Goal: Task Accomplishment & Management: Manage account settings

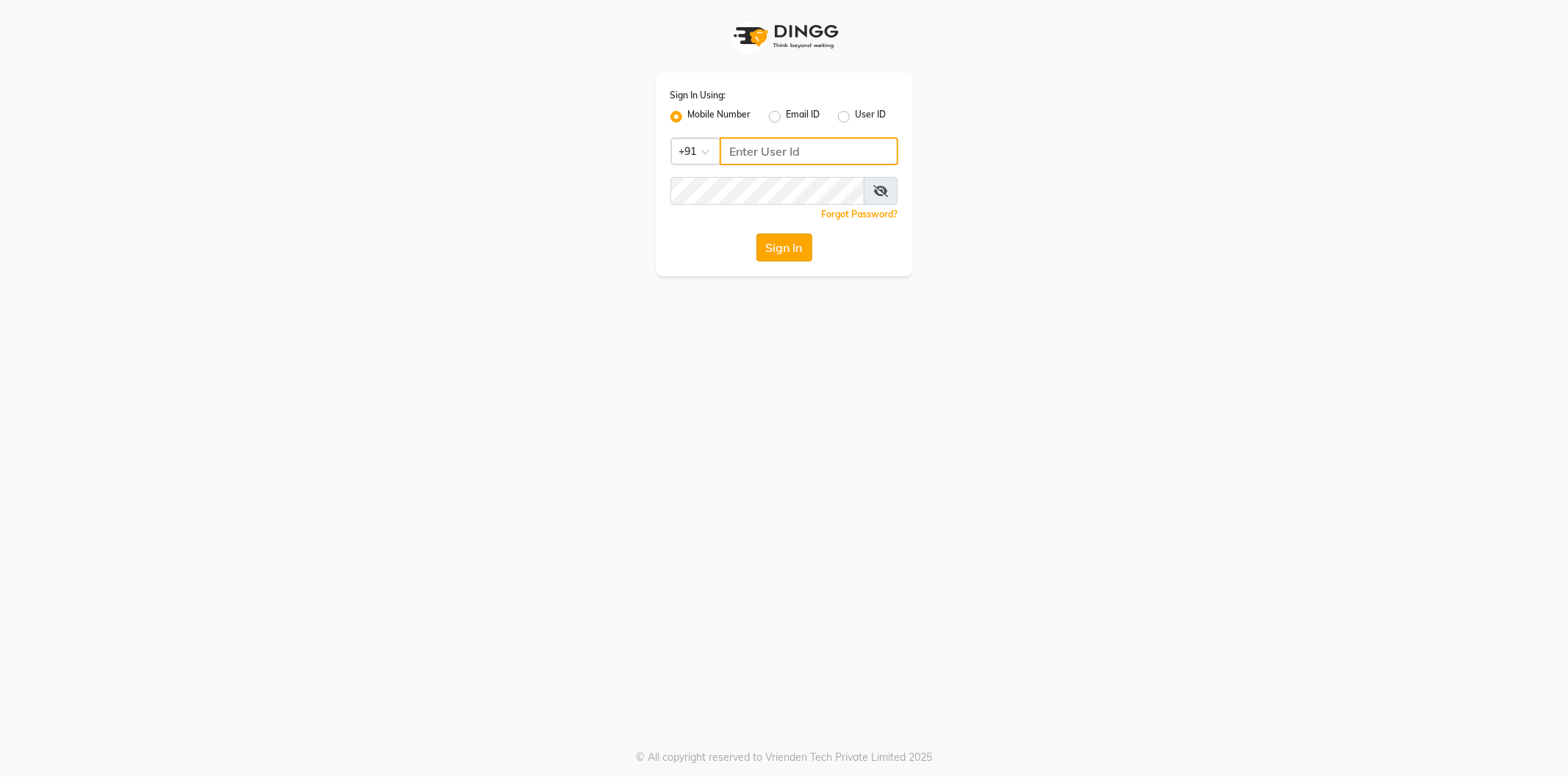
type input "9987899987"
click at [772, 246] on button "Sign In" at bounding box center [784, 247] width 56 height 28
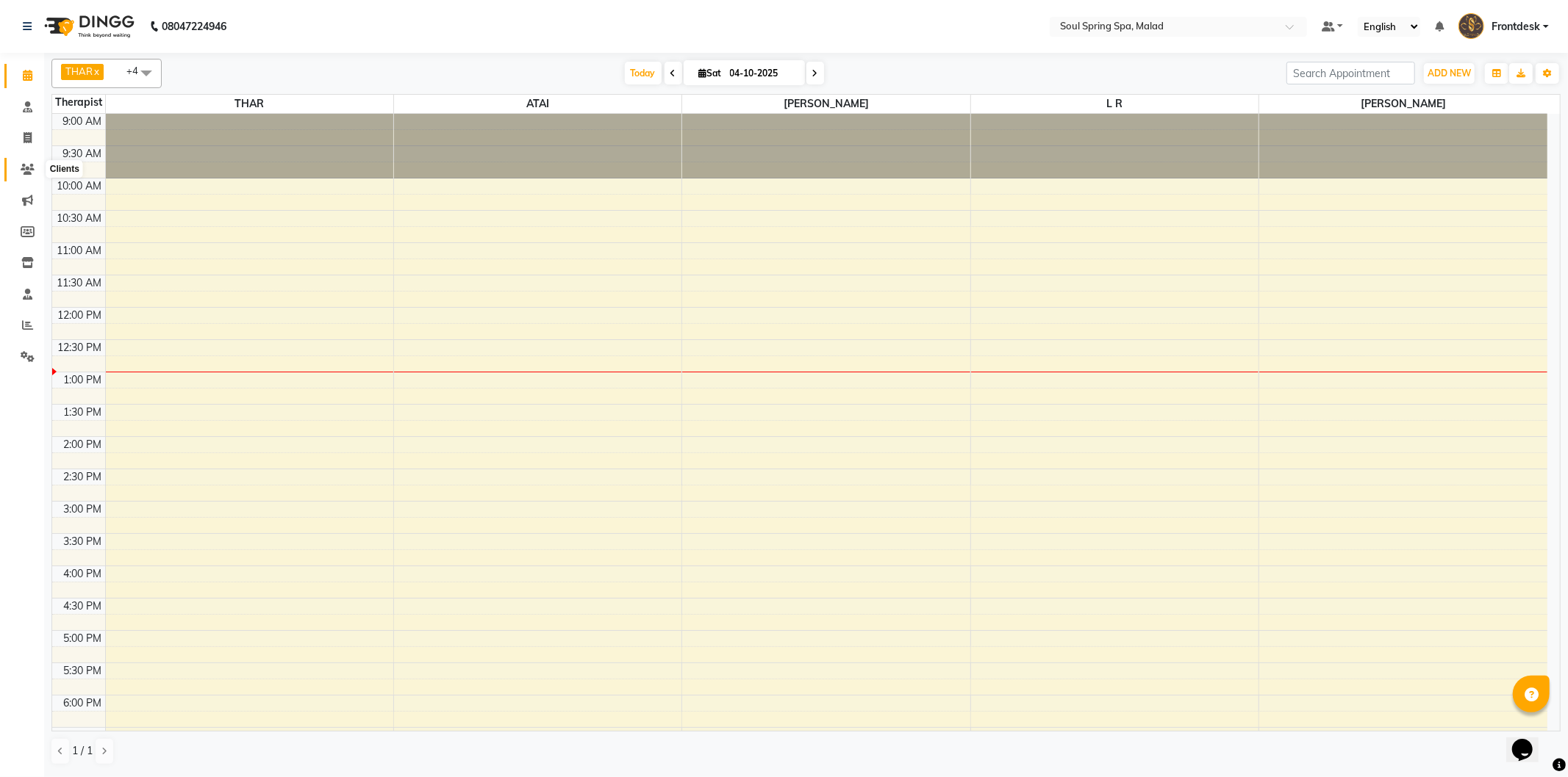
click at [20, 170] on icon at bounding box center [27, 170] width 14 height 11
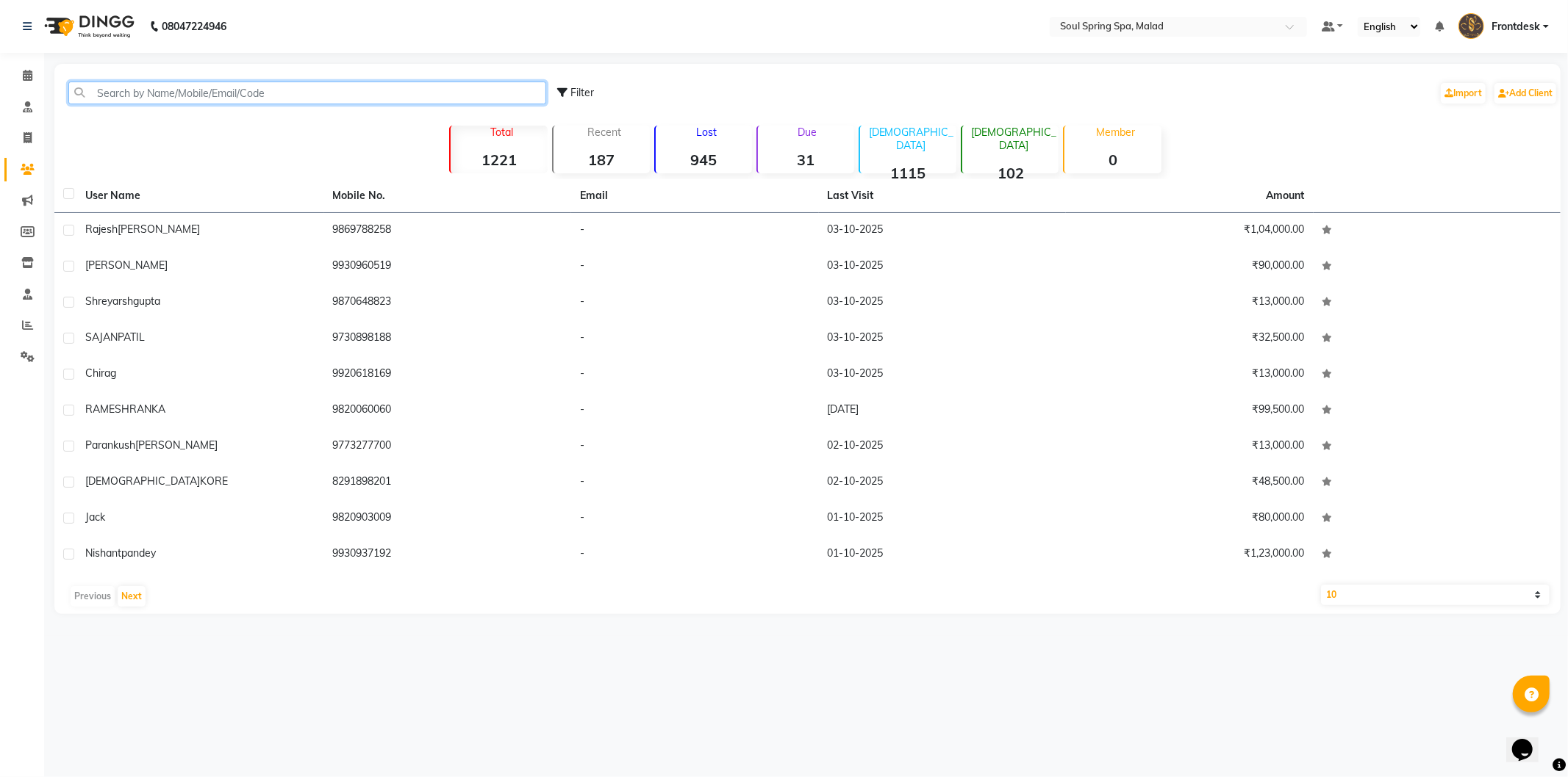
click at [283, 96] on input "text" at bounding box center [307, 93] width 478 height 23
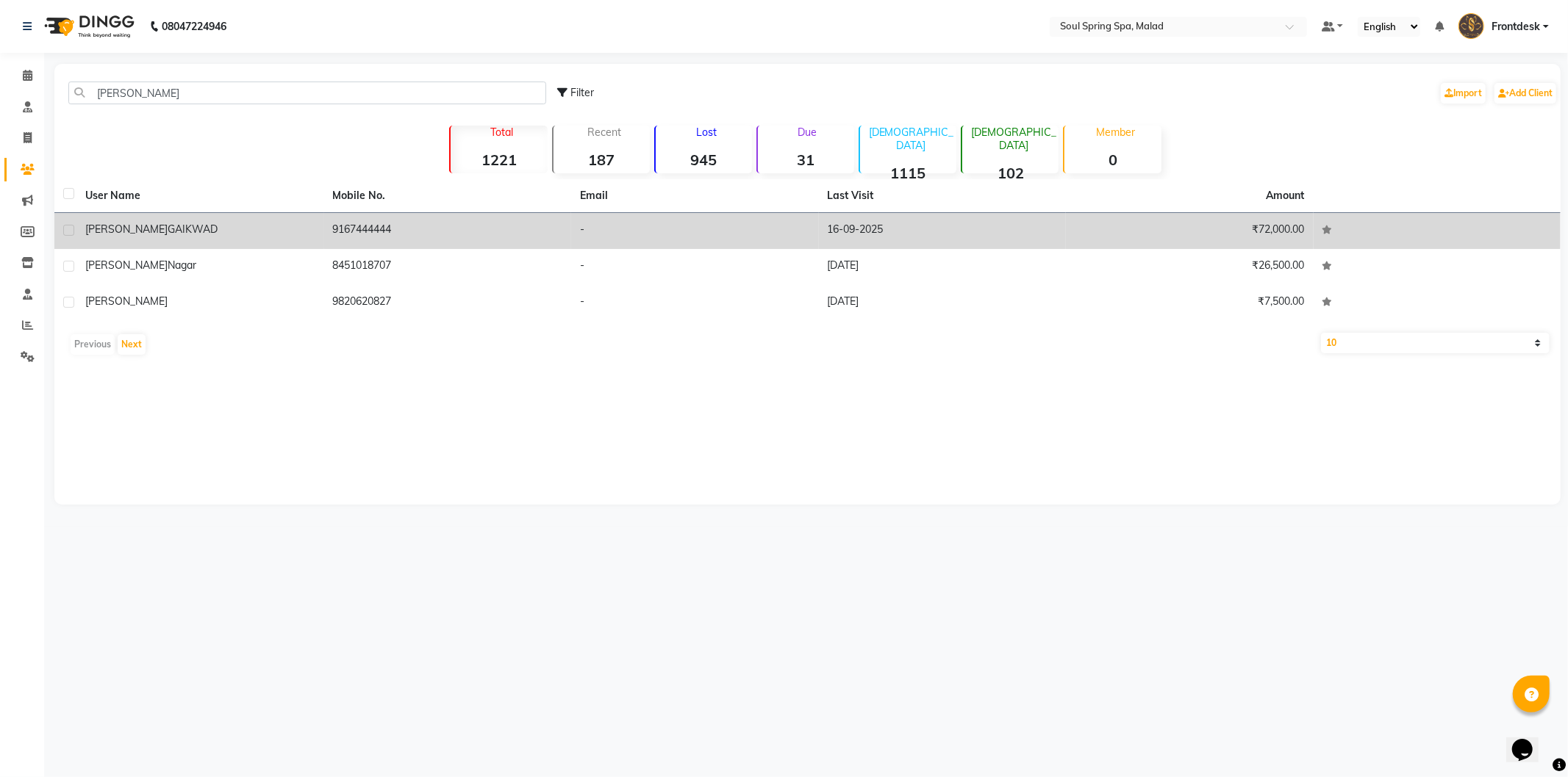
click at [579, 223] on td "-" at bounding box center [694, 231] width 247 height 36
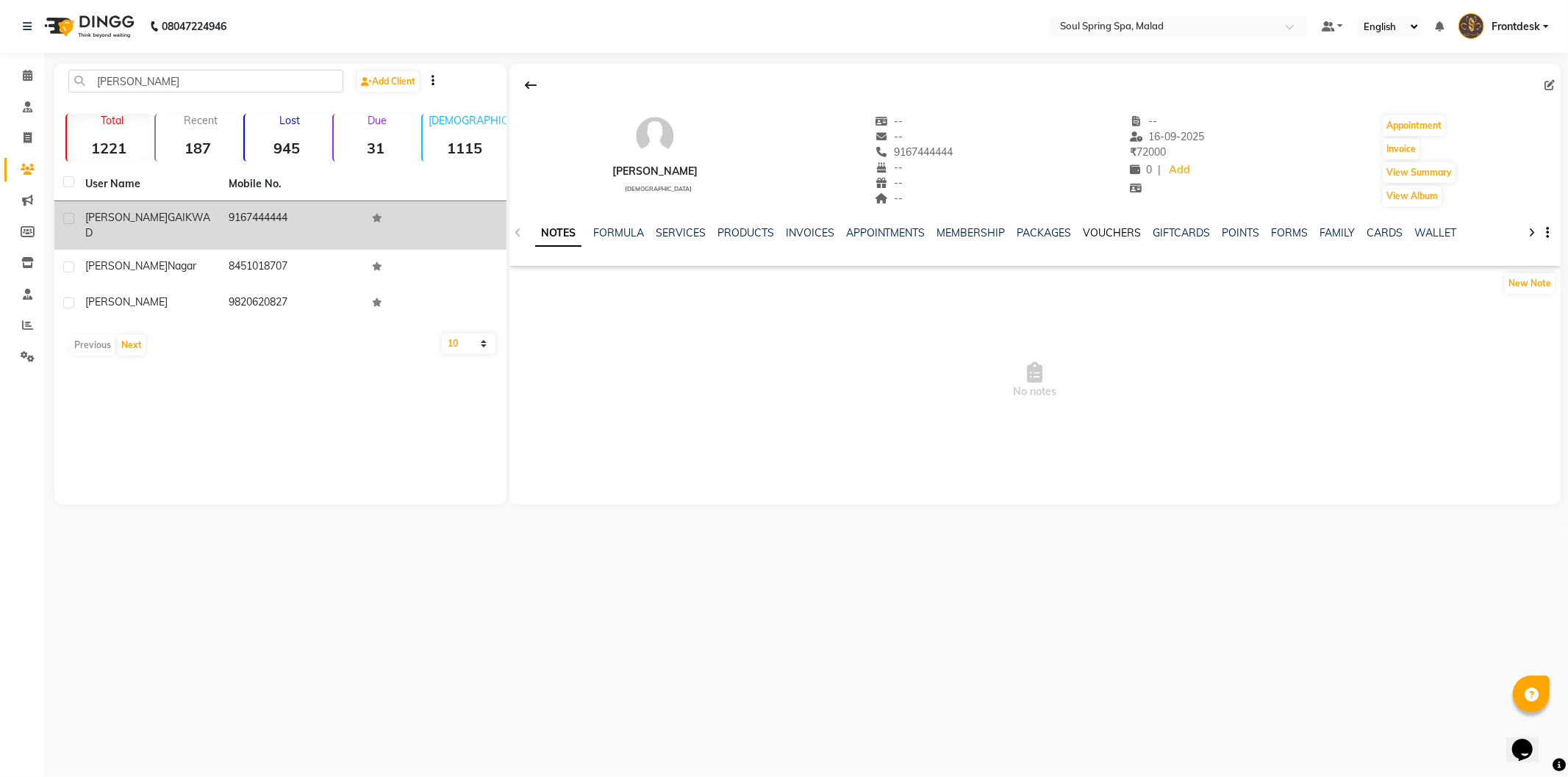
click at [1101, 226] on link "VOUCHERS" at bounding box center [1112, 233] width 58 height 13
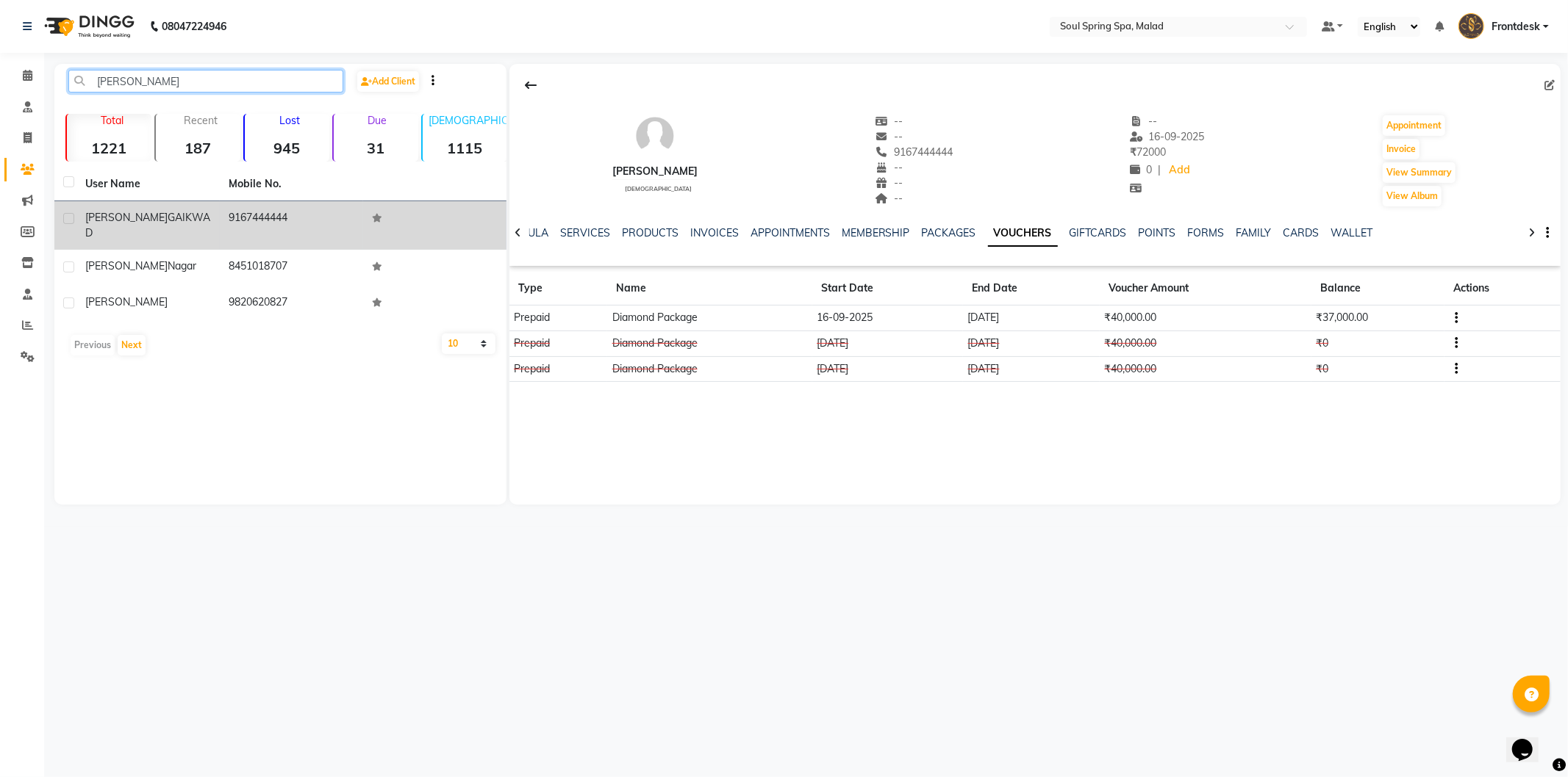
click at [262, 84] on input "[PERSON_NAME]" at bounding box center [206, 82] width 275 height 23
type input "j"
type input "9819490095"
click at [445, 222] on td at bounding box center [435, 225] width 144 height 48
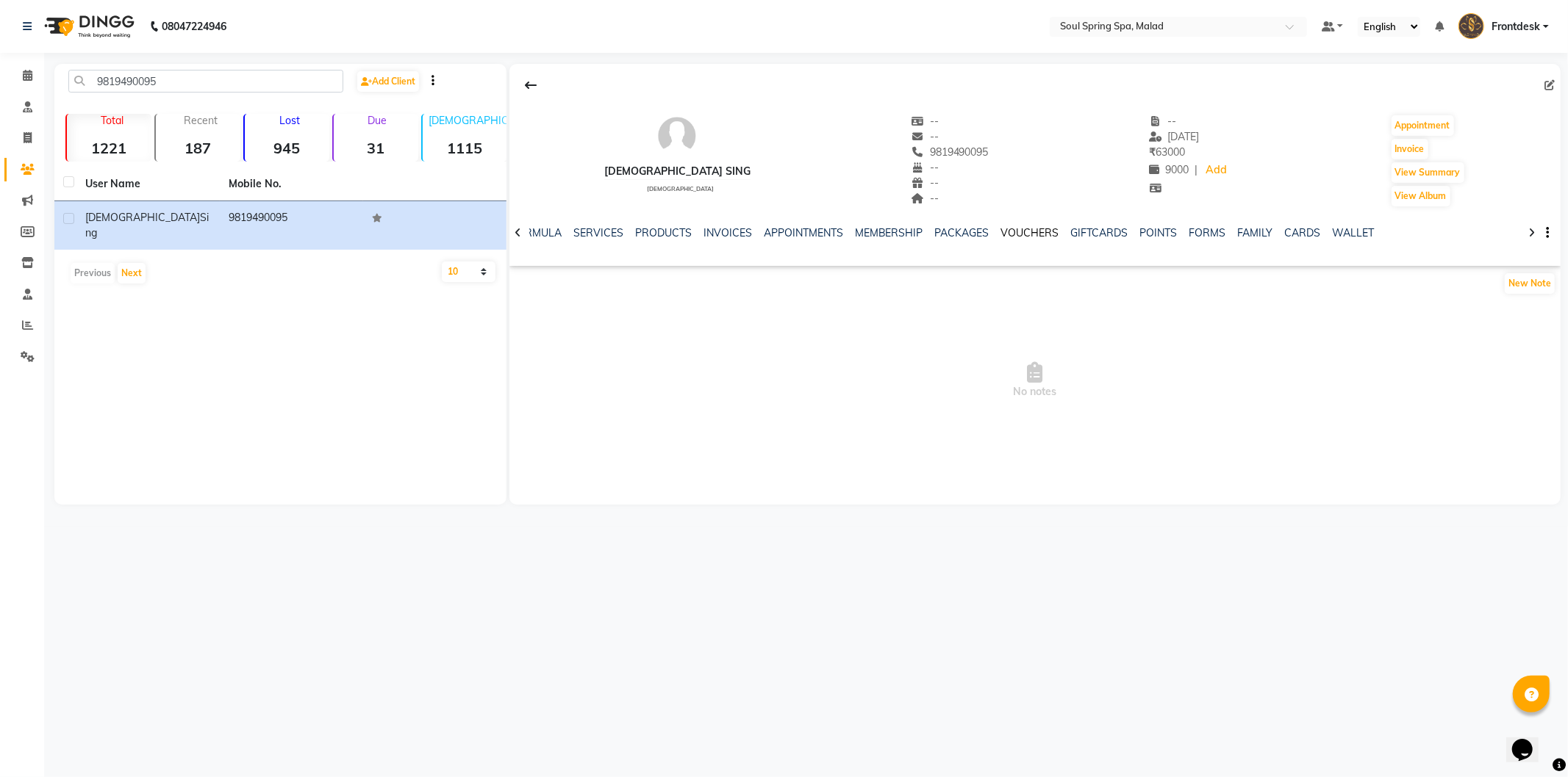
click at [1013, 230] on link "VOUCHERS" at bounding box center [1030, 233] width 58 height 13
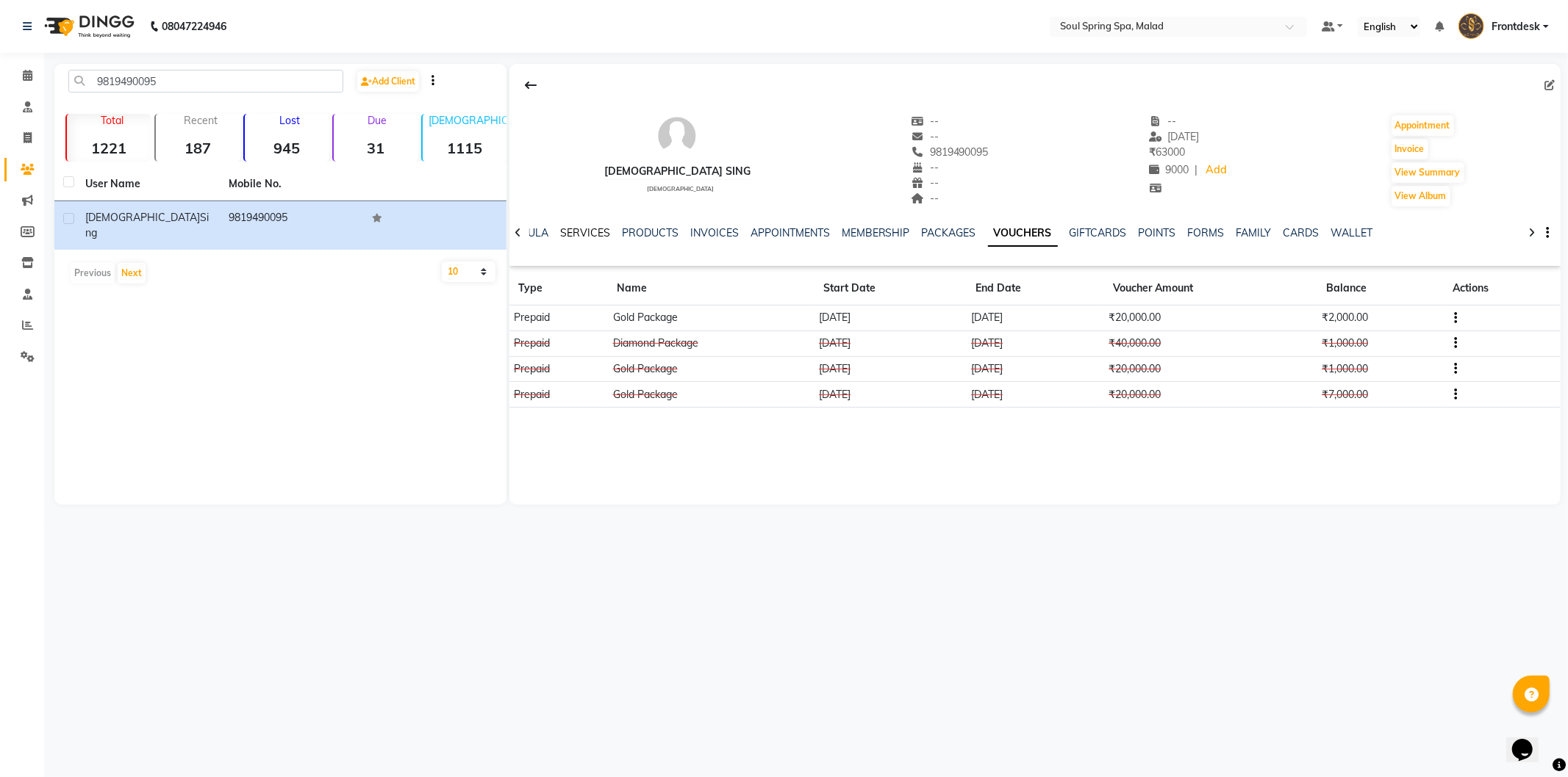
click at [582, 239] on link "SERVICES" at bounding box center [585, 233] width 50 height 13
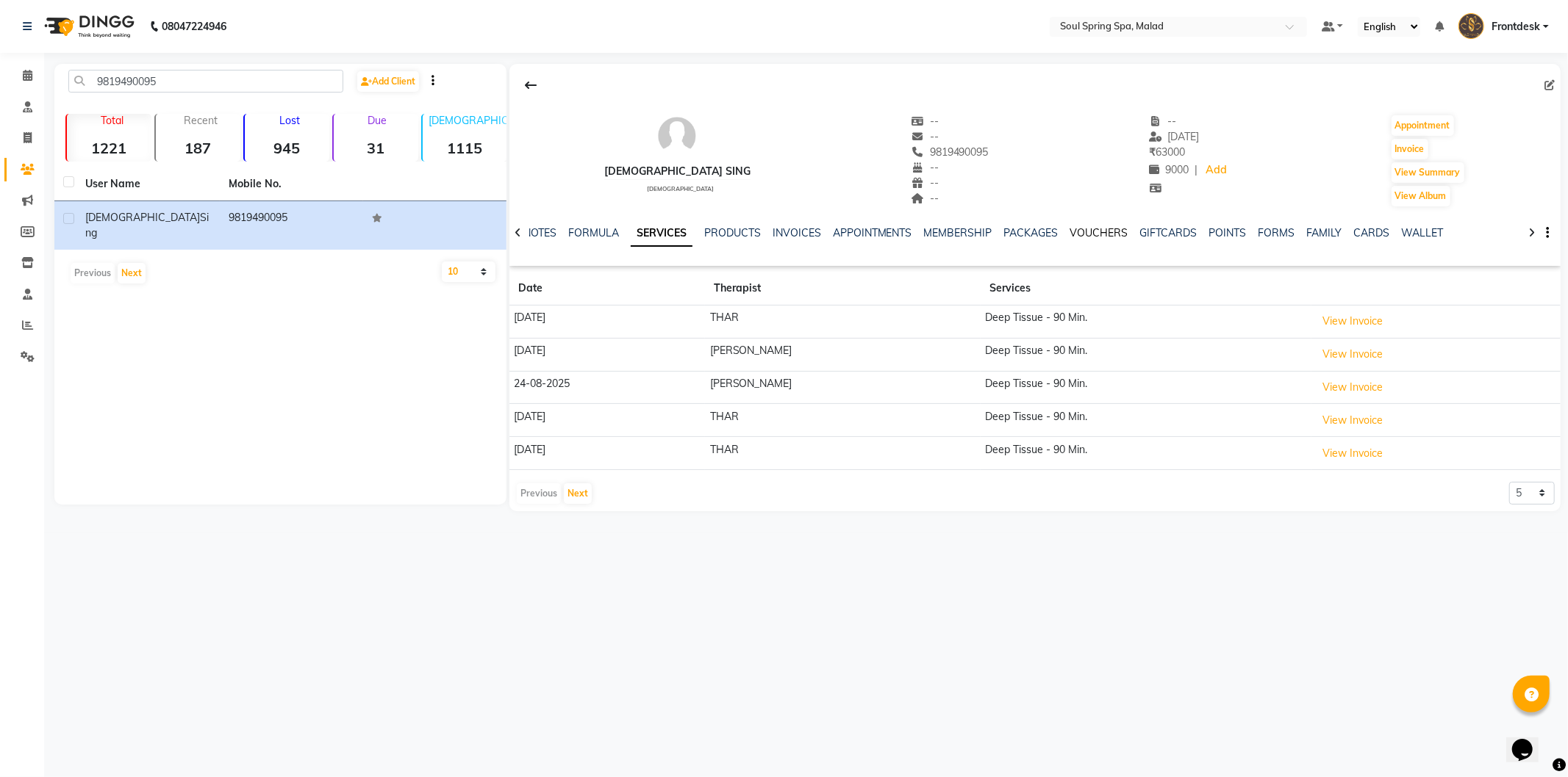
click at [1100, 233] on link "VOUCHERS" at bounding box center [1099, 233] width 58 height 13
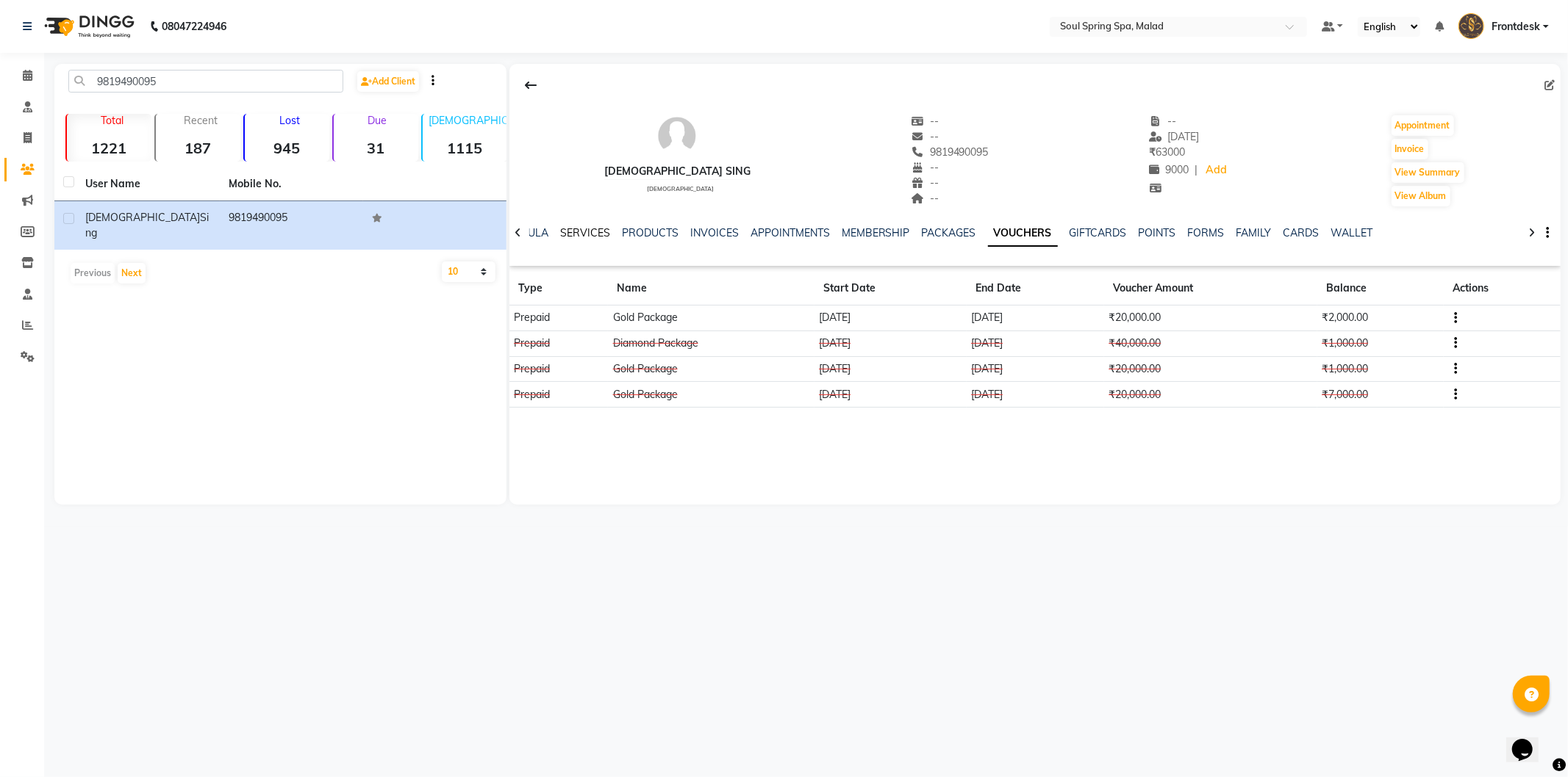
click at [591, 229] on link "SERVICES" at bounding box center [585, 233] width 50 height 13
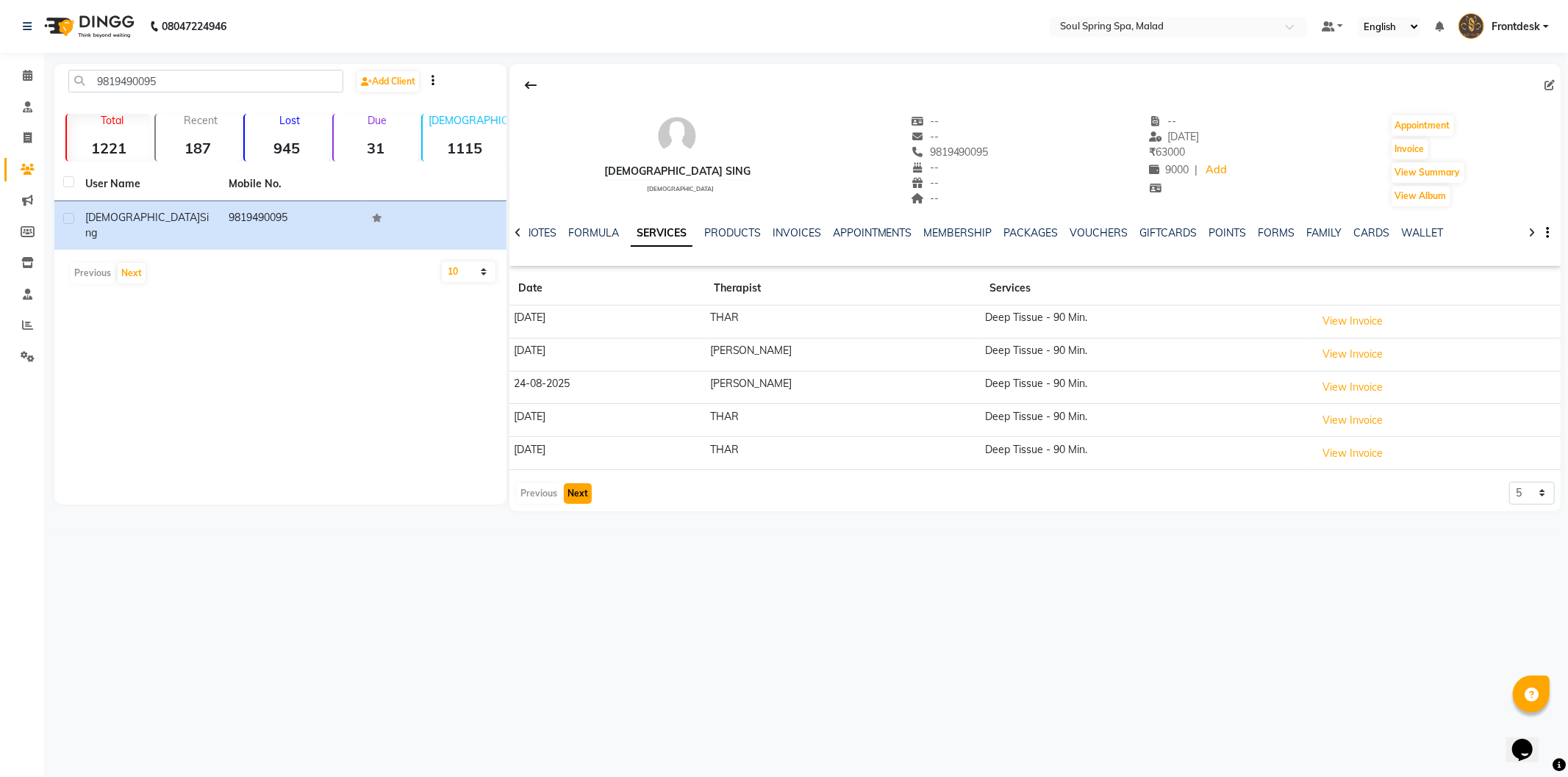
click at [570, 500] on button "Next" at bounding box center [577, 493] width 28 height 20
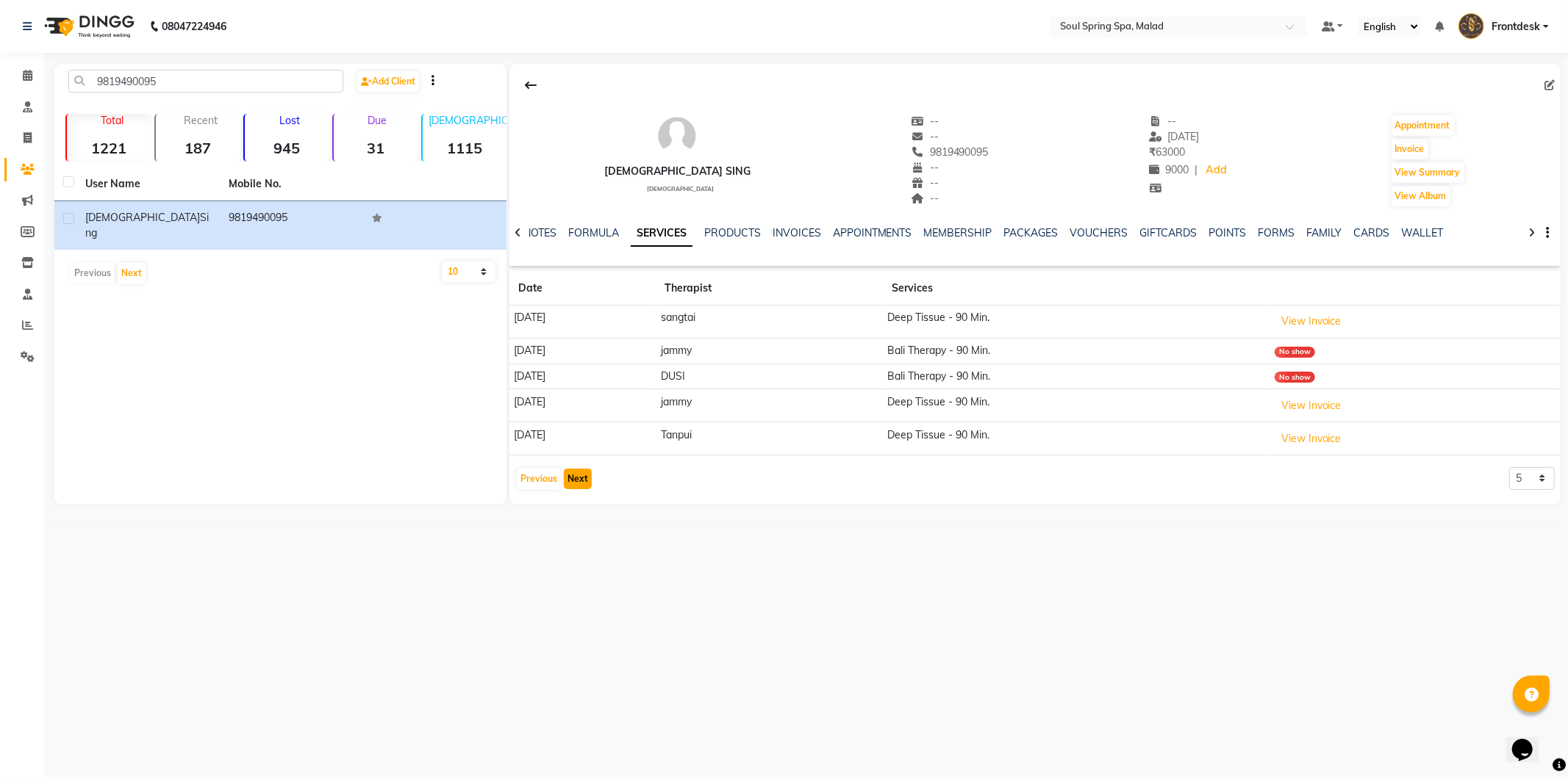
click at [570, 483] on button "Next" at bounding box center [577, 478] width 28 height 20
click at [570, 475] on button "Next" at bounding box center [577, 478] width 28 height 20
click at [533, 486] on button "Previous" at bounding box center [539, 486] width 44 height 20
click at [531, 491] on button "Previous" at bounding box center [539, 493] width 44 height 20
click at [568, 476] on button "Next" at bounding box center [577, 478] width 28 height 20
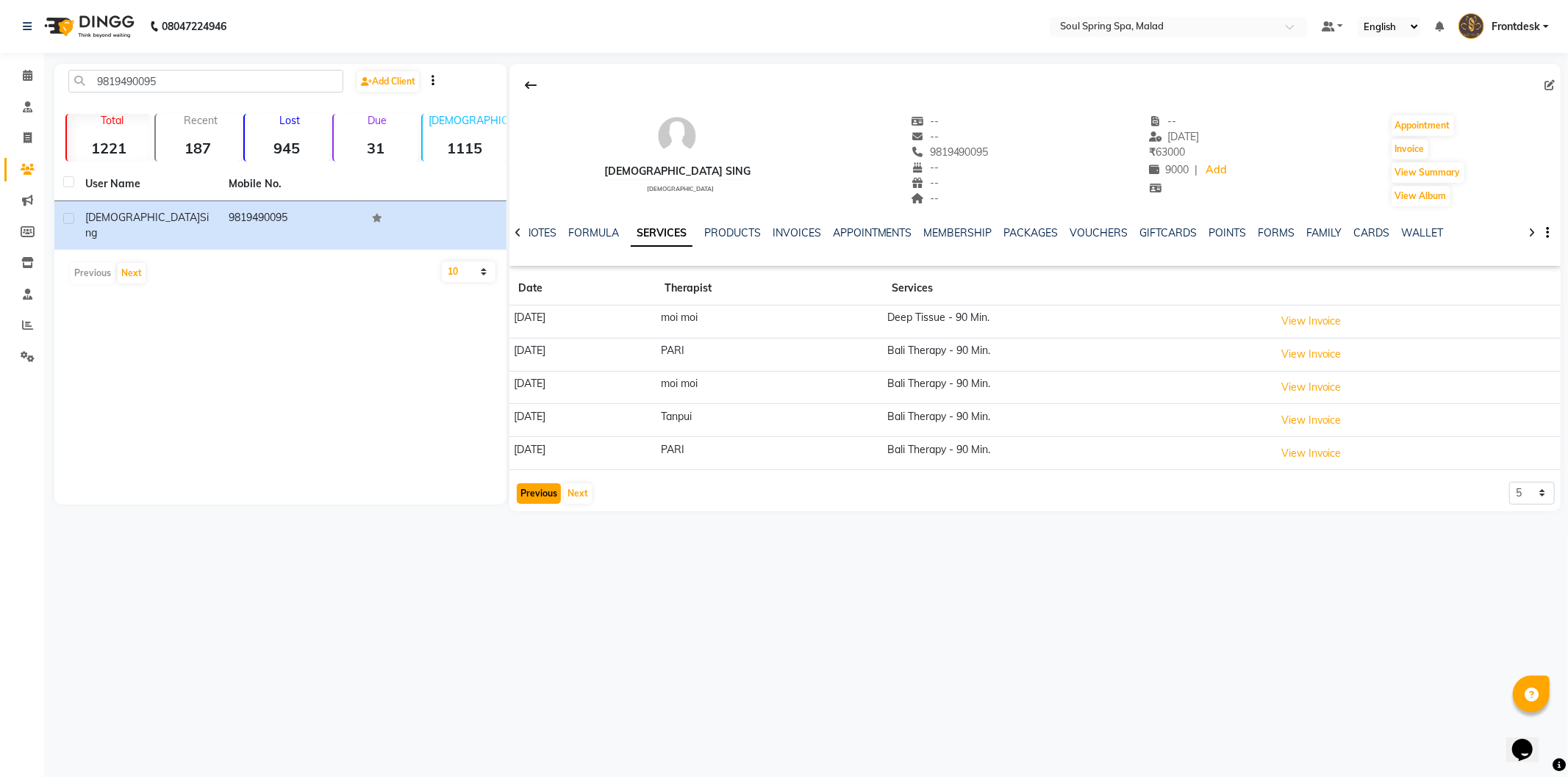
click at [556, 496] on button "Previous" at bounding box center [539, 493] width 44 height 20
click at [532, 482] on button "Previous" at bounding box center [539, 478] width 44 height 20
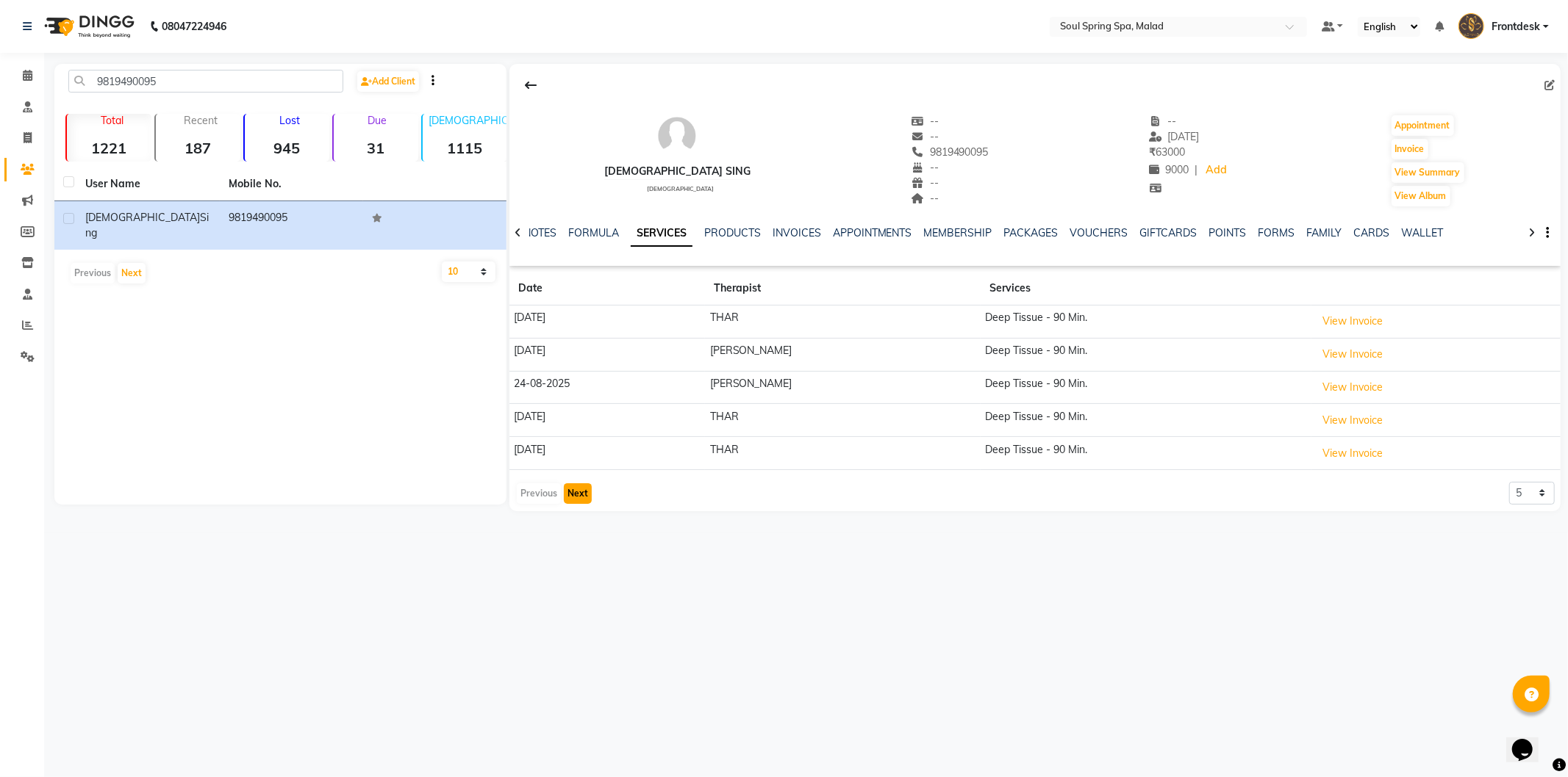
click at [583, 495] on button "Next" at bounding box center [577, 493] width 28 height 20
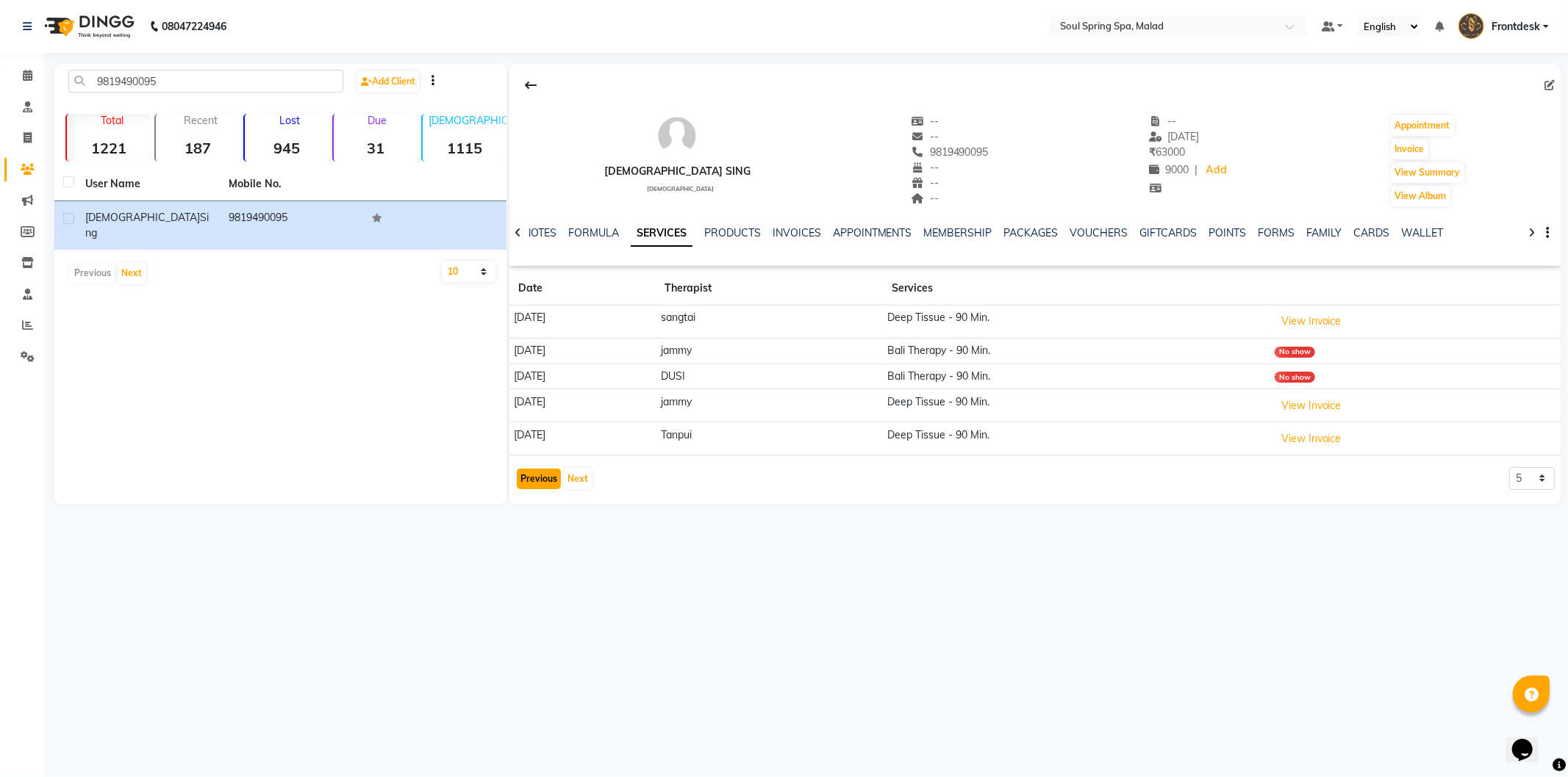
click at [532, 475] on button "Previous" at bounding box center [539, 478] width 44 height 20
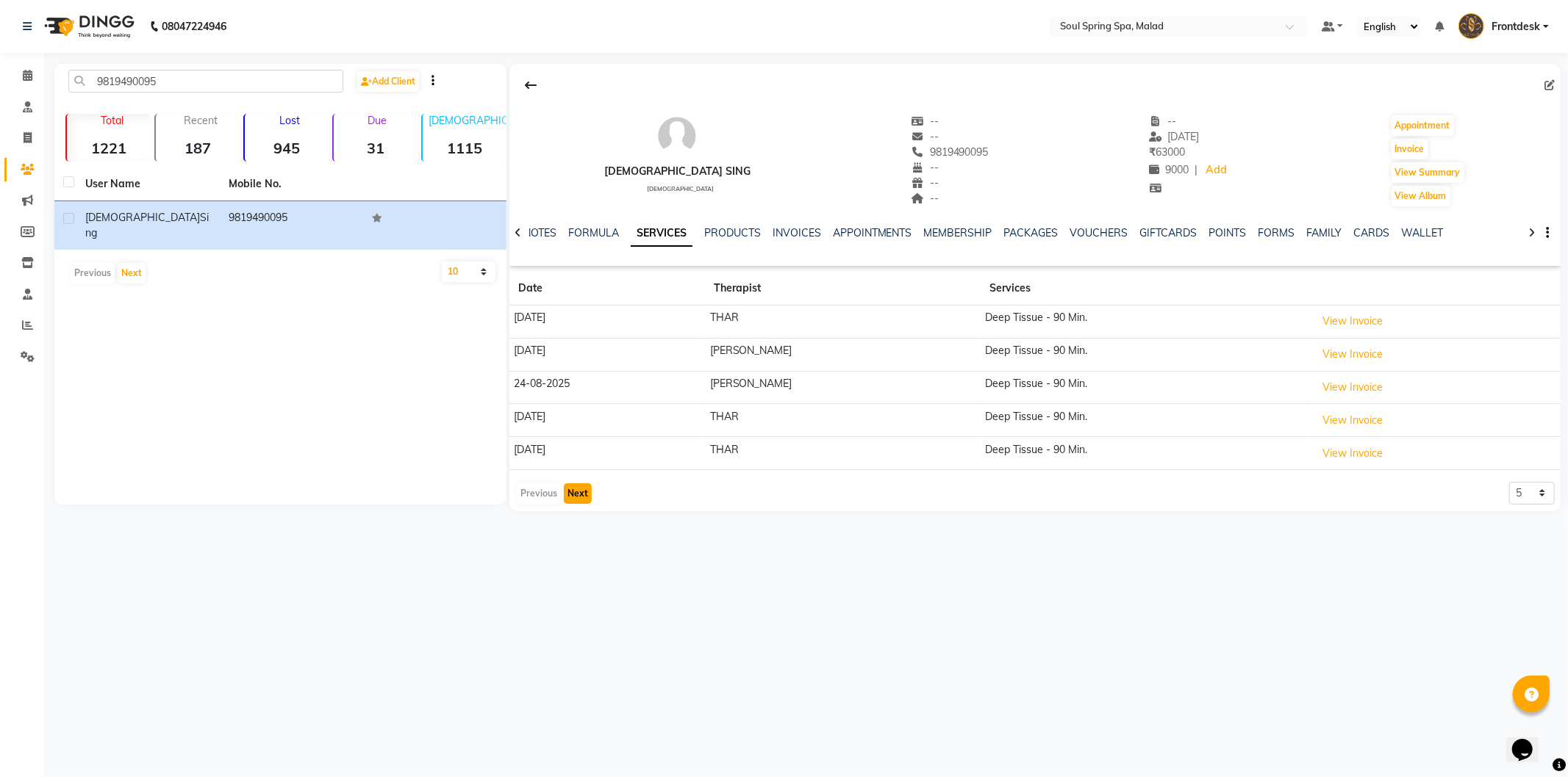
click at [584, 491] on button "Next" at bounding box center [577, 493] width 28 height 20
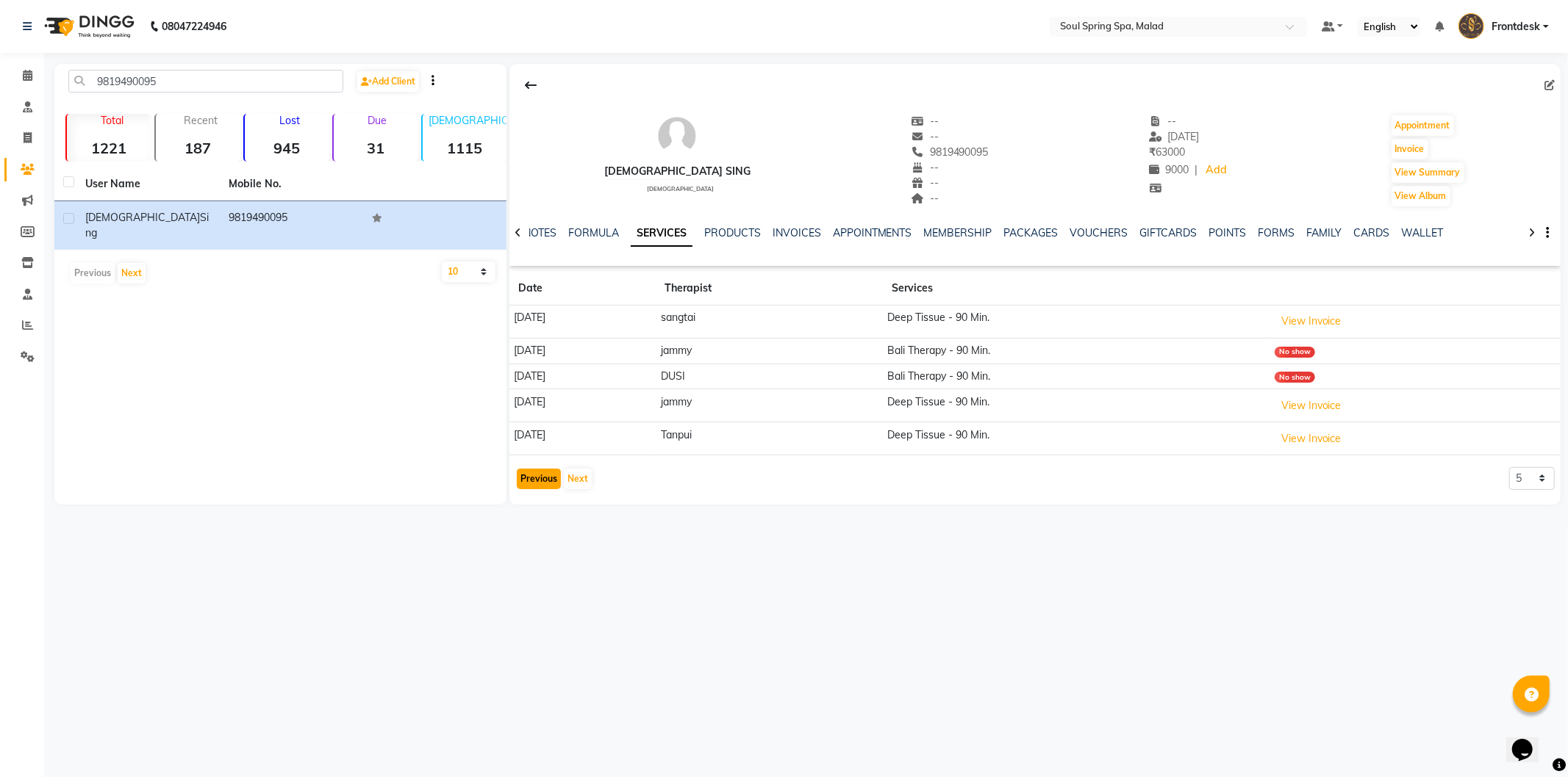
click at [535, 487] on button "Previous" at bounding box center [539, 478] width 44 height 20
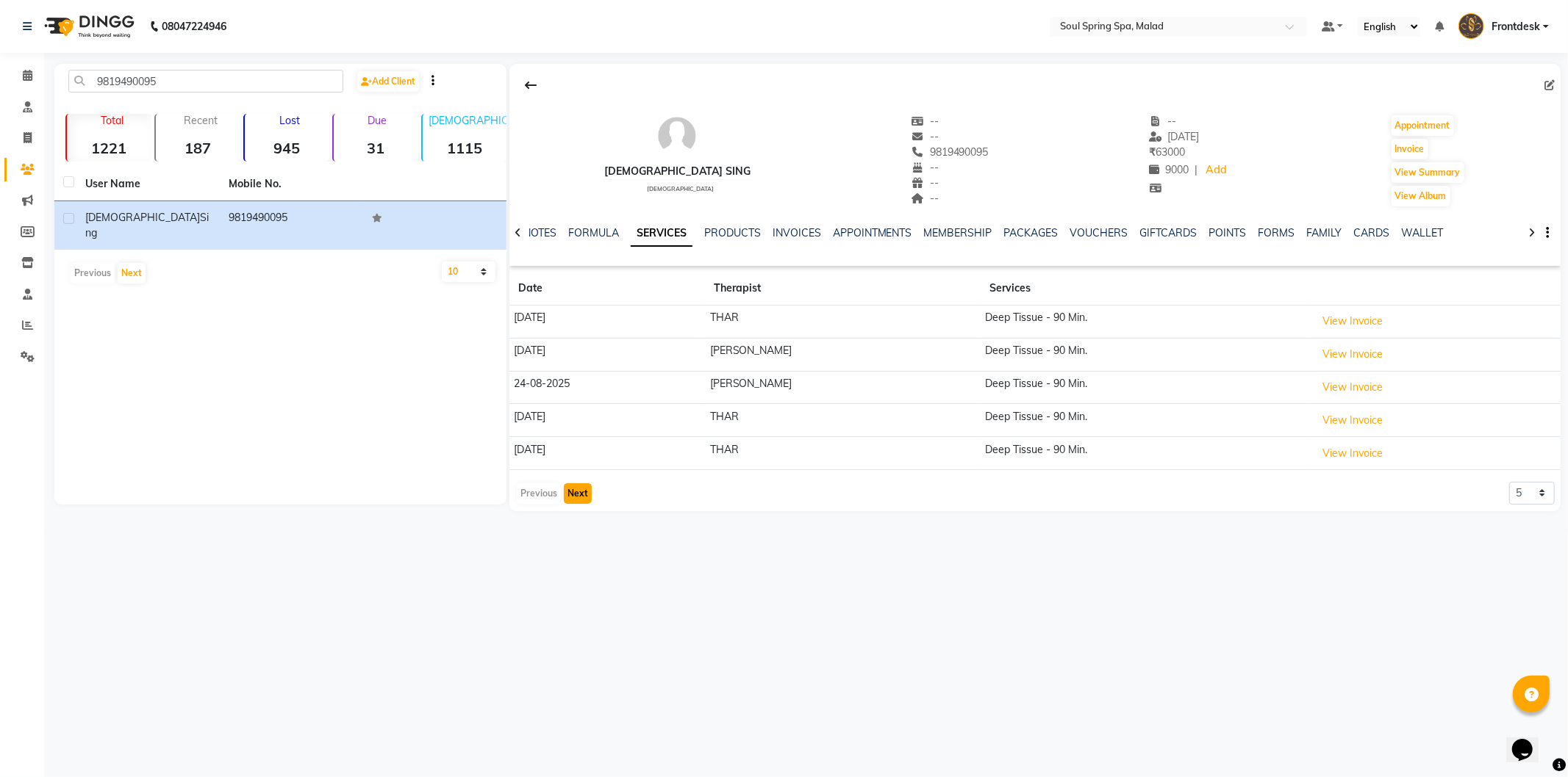
click at [577, 493] on button "Next" at bounding box center [577, 493] width 28 height 20
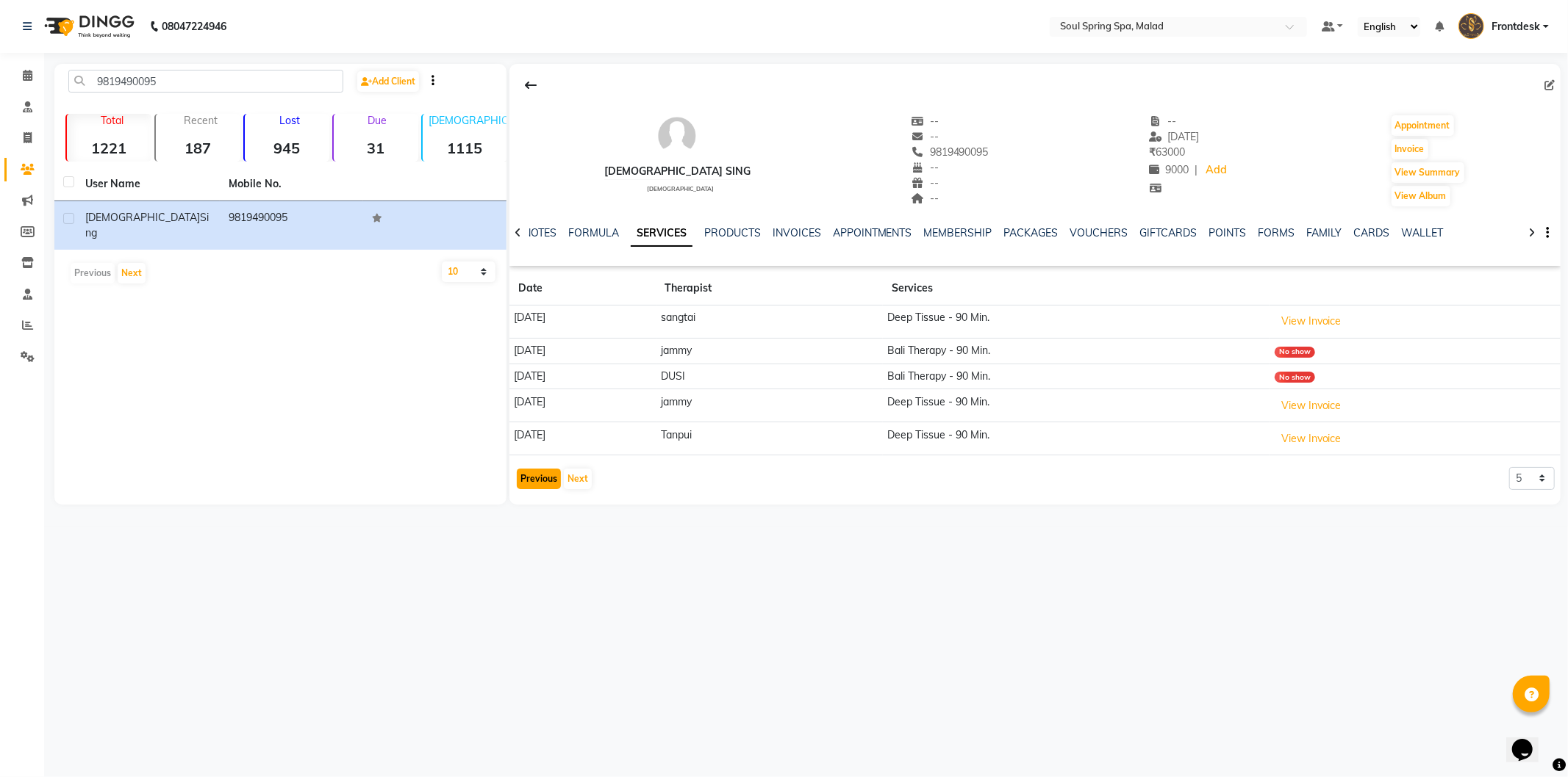
click at [534, 489] on button "Previous" at bounding box center [539, 478] width 44 height 20
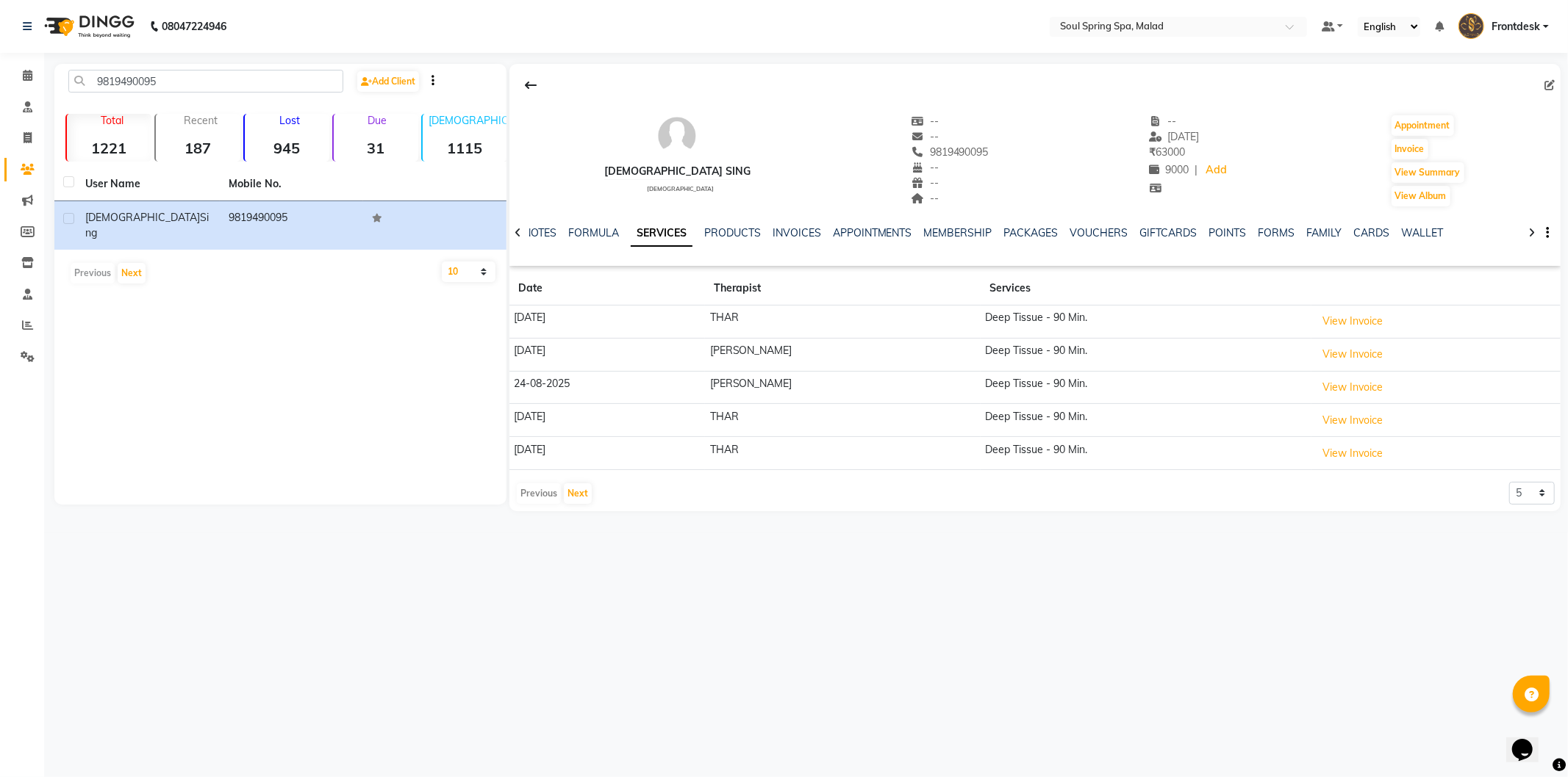
click at [534, 489] on div "Previous Next" at bounding box center [554, 493] width 78 height 24
click at [534, 488] on div "Previous Next" at bounding box center [554, 493] width 78 height 24
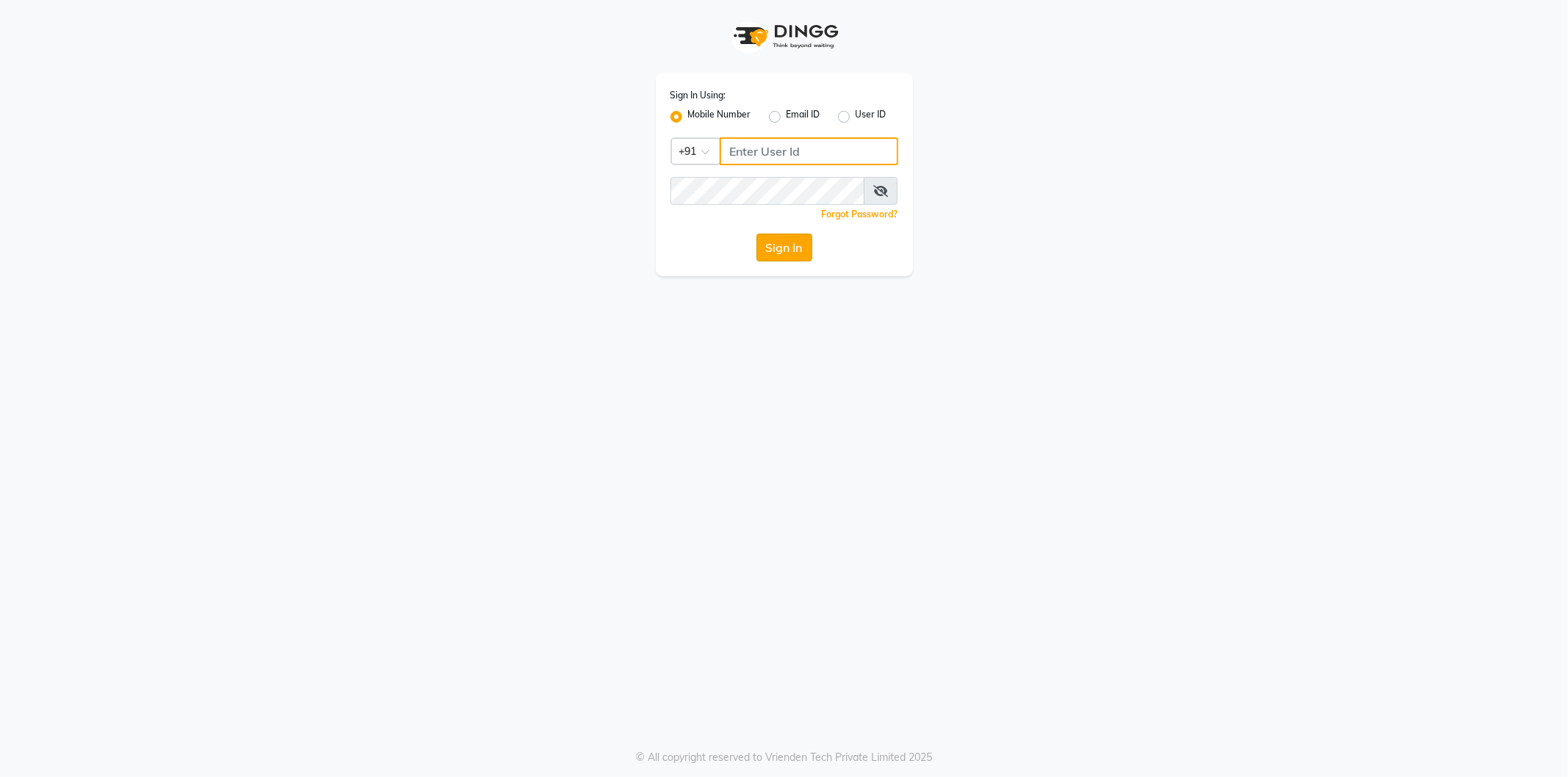
type input "9987899987"
click at [795, 246] on button "Sign In" at bounding box center [784, 247] width 56 height 28
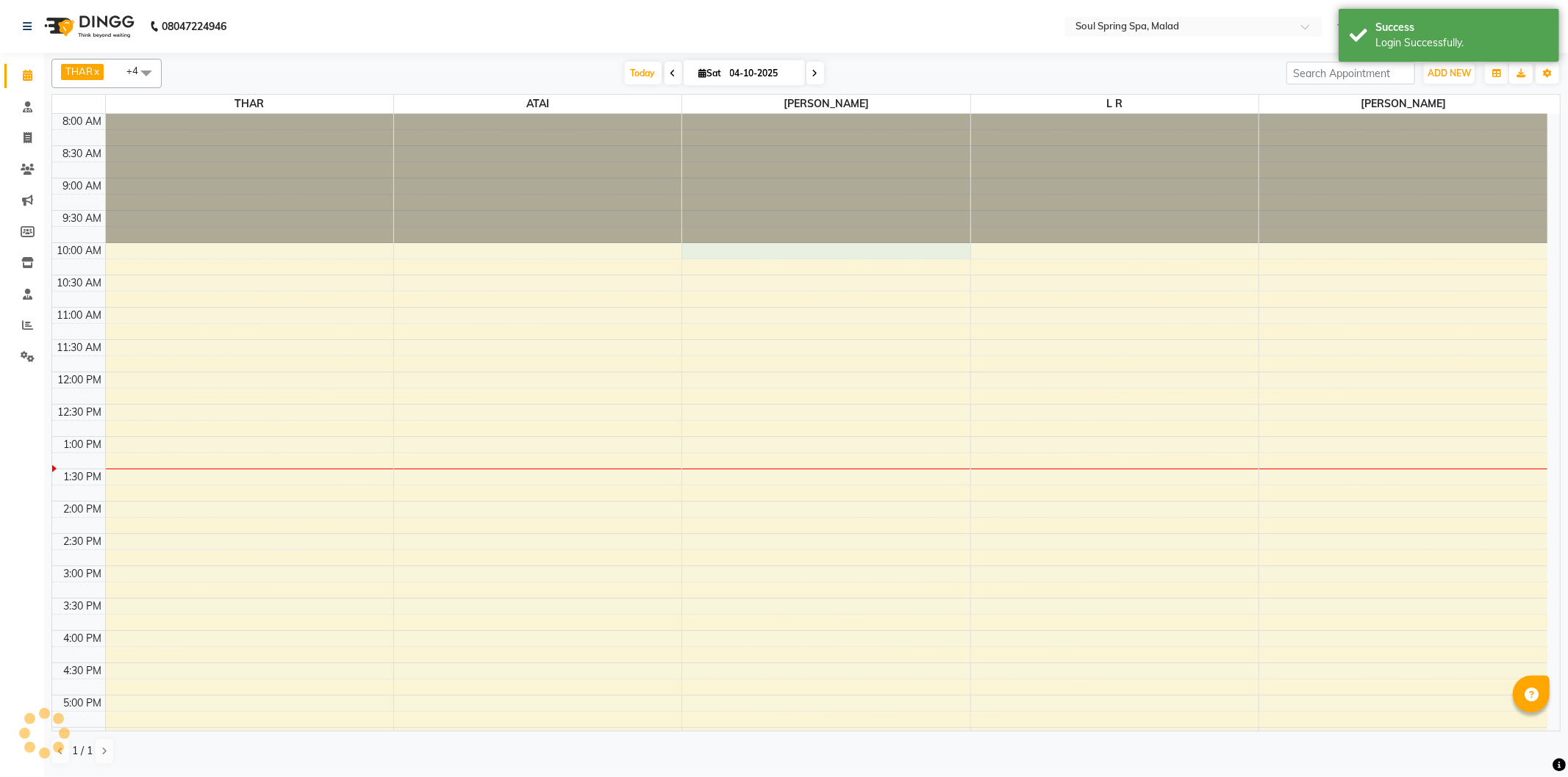
click at [785, 251] on div "8:00 AM 8:30 AM 9:00 AM 9:30 AM 10:00 AM 10:30 AM 11:00 AM 11:30 AM 12:00 PM 12…" at bounding box center [800, 502] width 1495 height 775
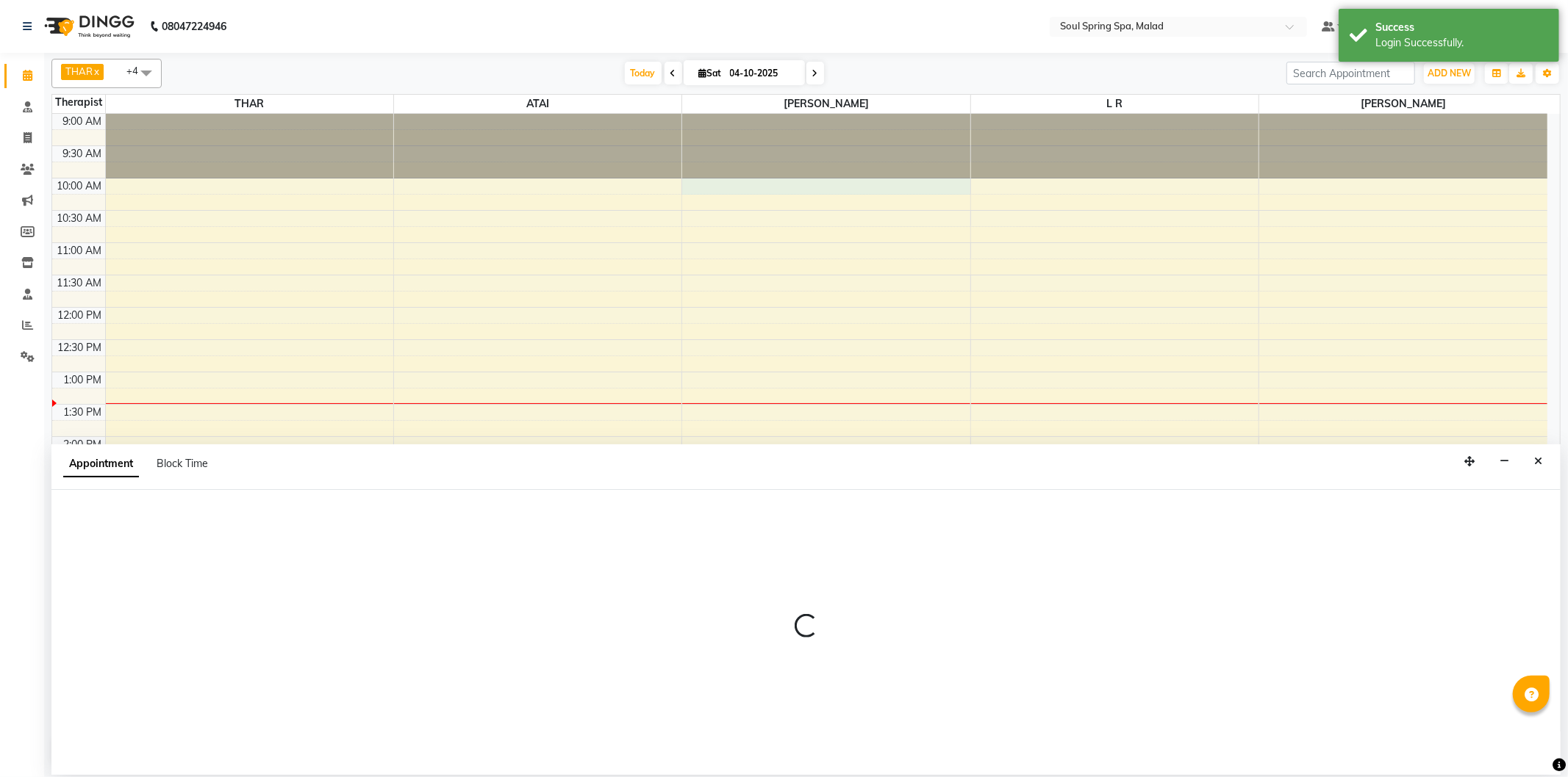
select select "86605"
select select "tentative"
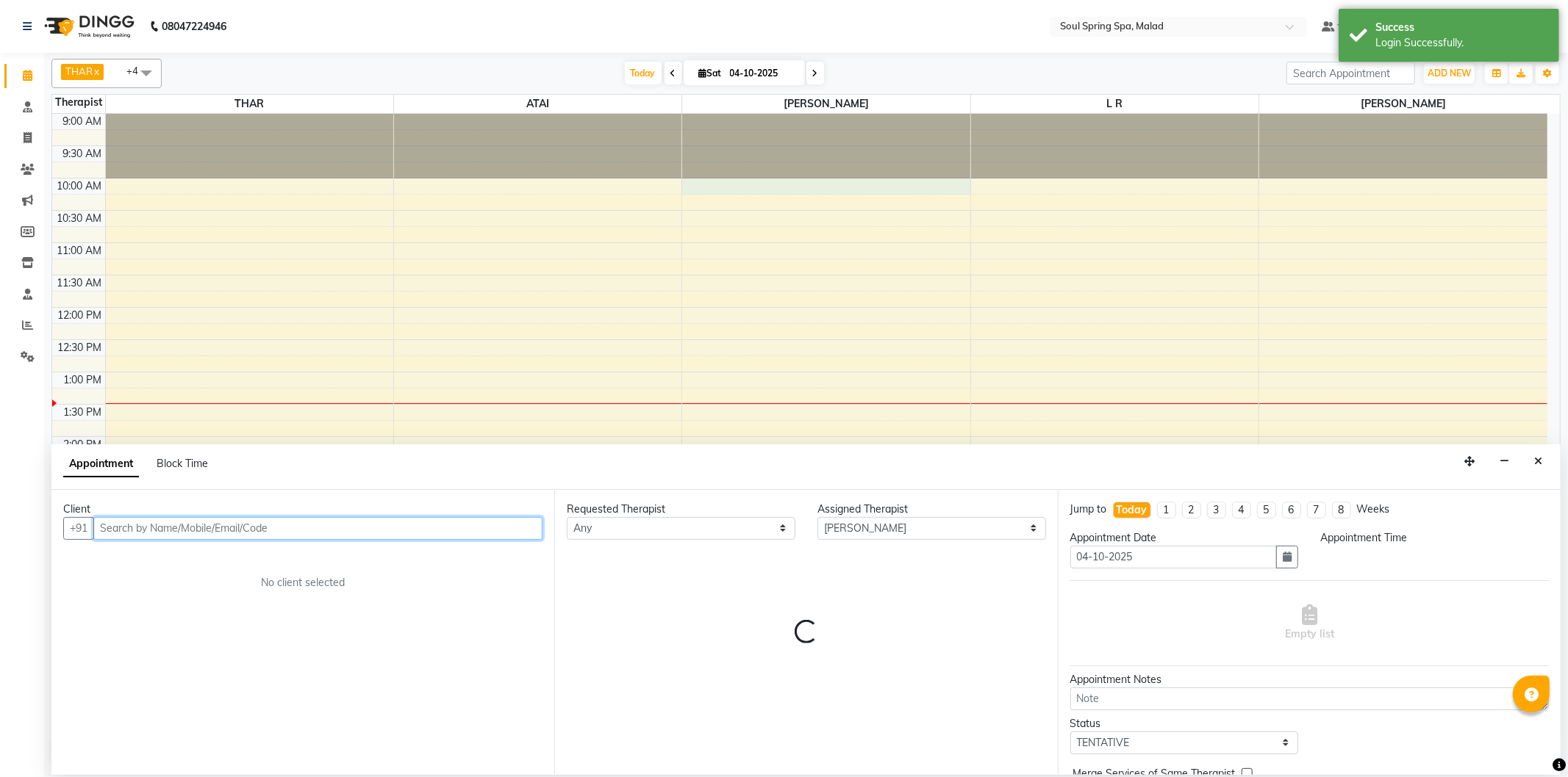
select select "600"
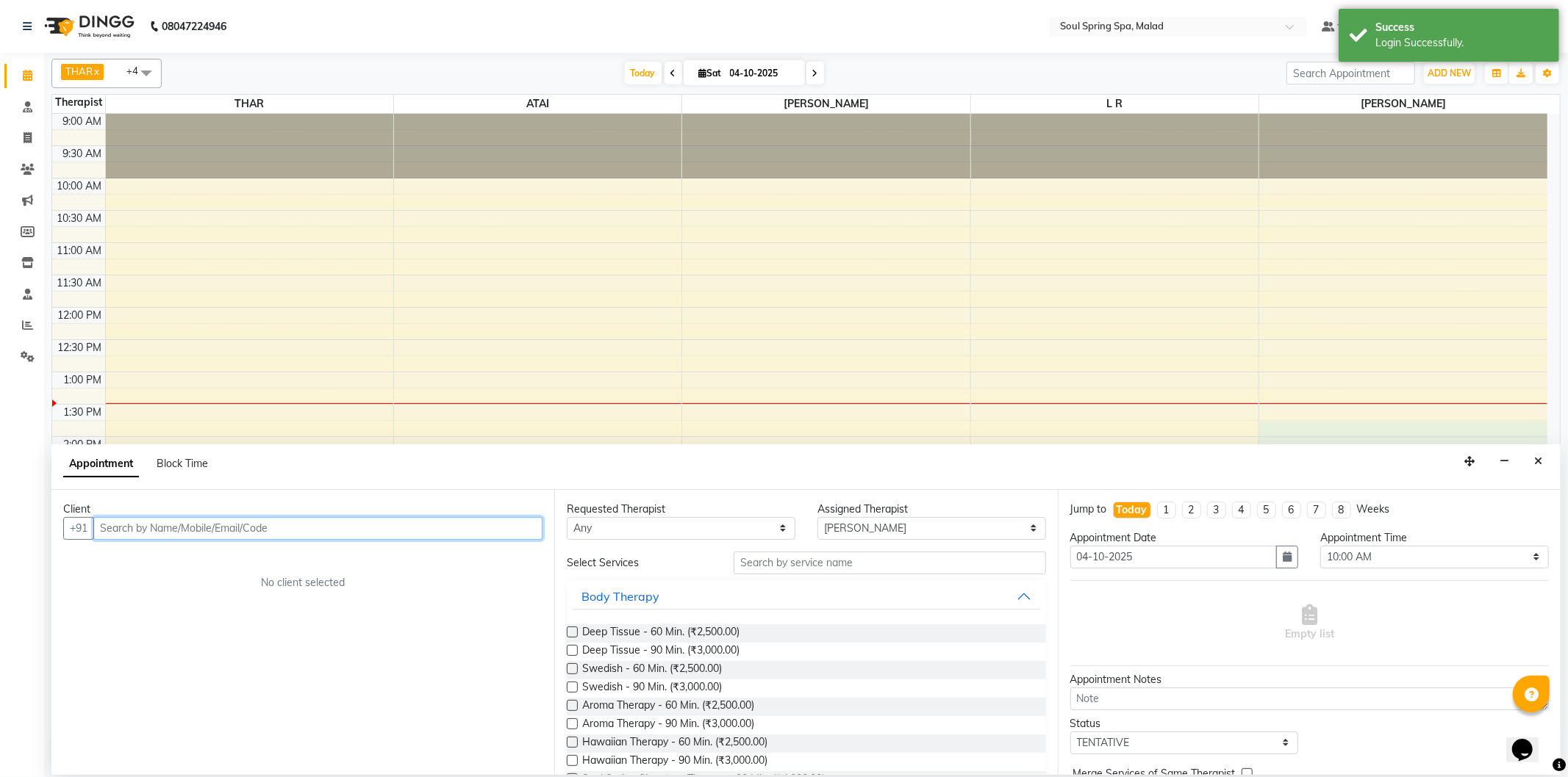
click at [1539, 443] on div "9:00 AM 9:30 AM 10:00 AM 10:30 AM 11:00 AM 11:30 AM 12:00 PM 12:30 PM 1:00 PM 1…" at bounding box center [800, 566] width 1495 height 904
click at [1535, 458] on icon "Close" at bounding box center [1539, 461] width 8 height 11
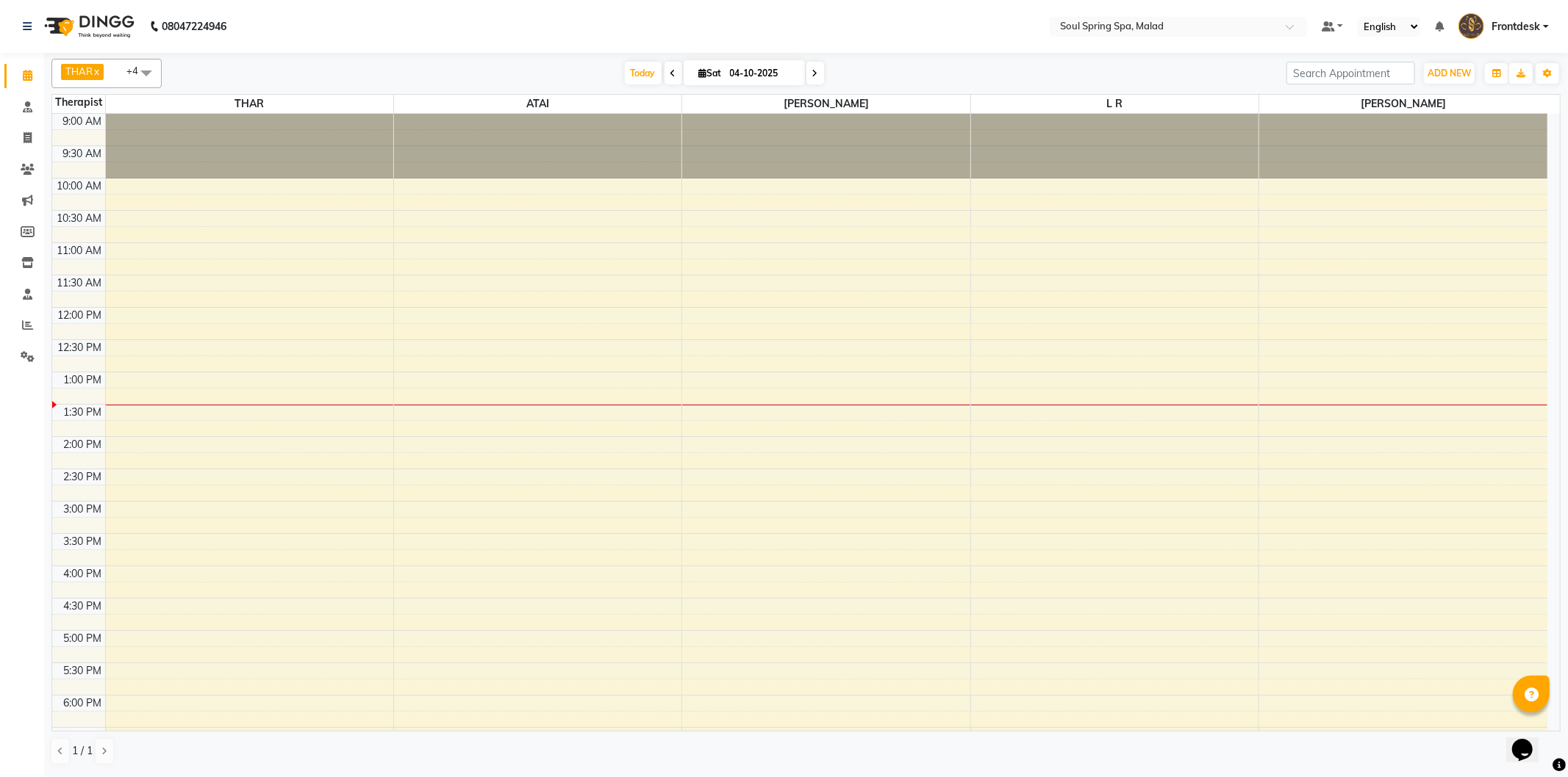
click at [30, 154] on li "Clients" at bounding box center [22, 170] width 44 height 32
click at [15, 175] on span at bounding box center [28, 170] width 26 height 17
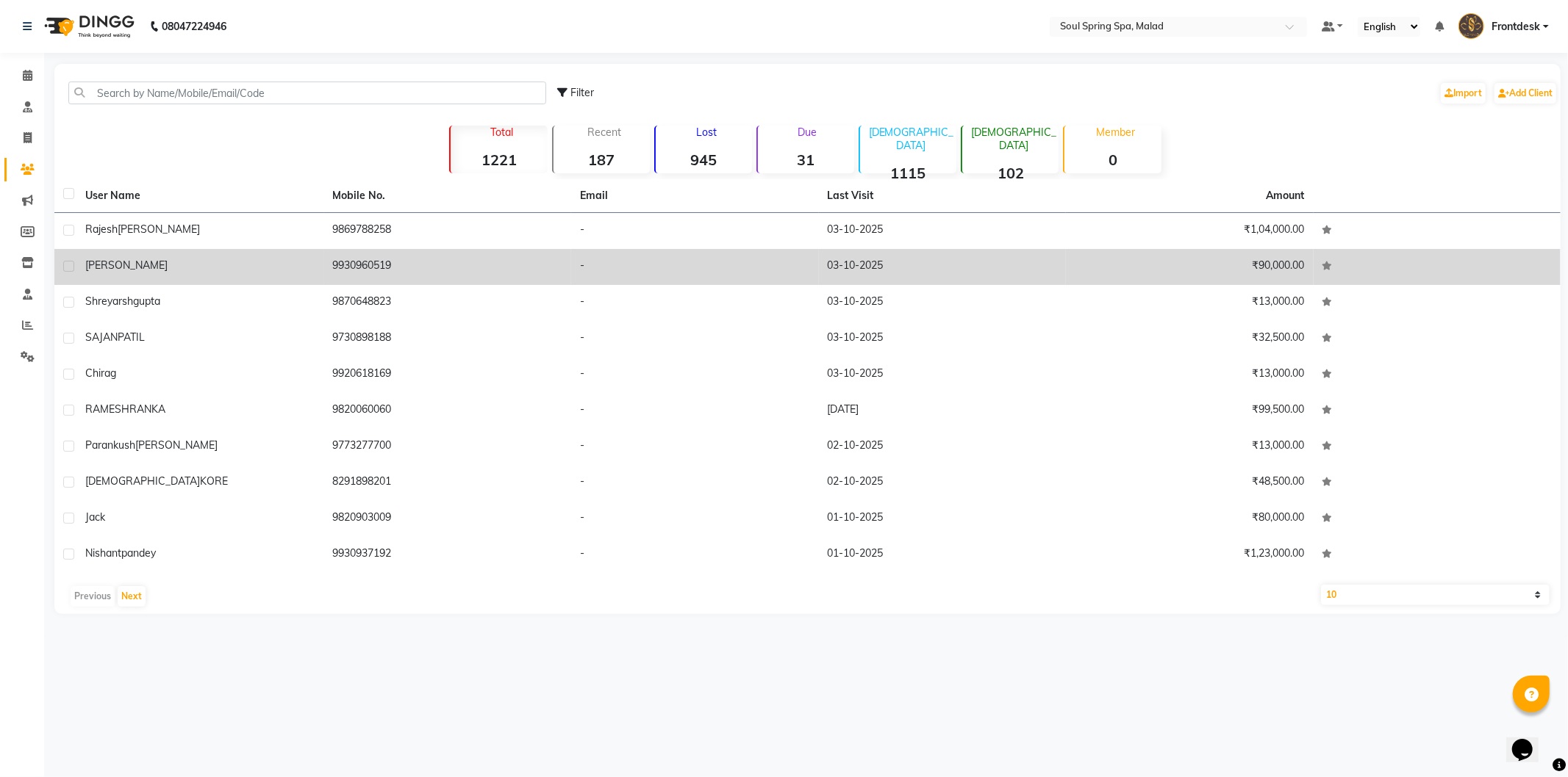
click at [501, 241] on td "9869788258" at bounding box center [448, 231] width 247 height 36
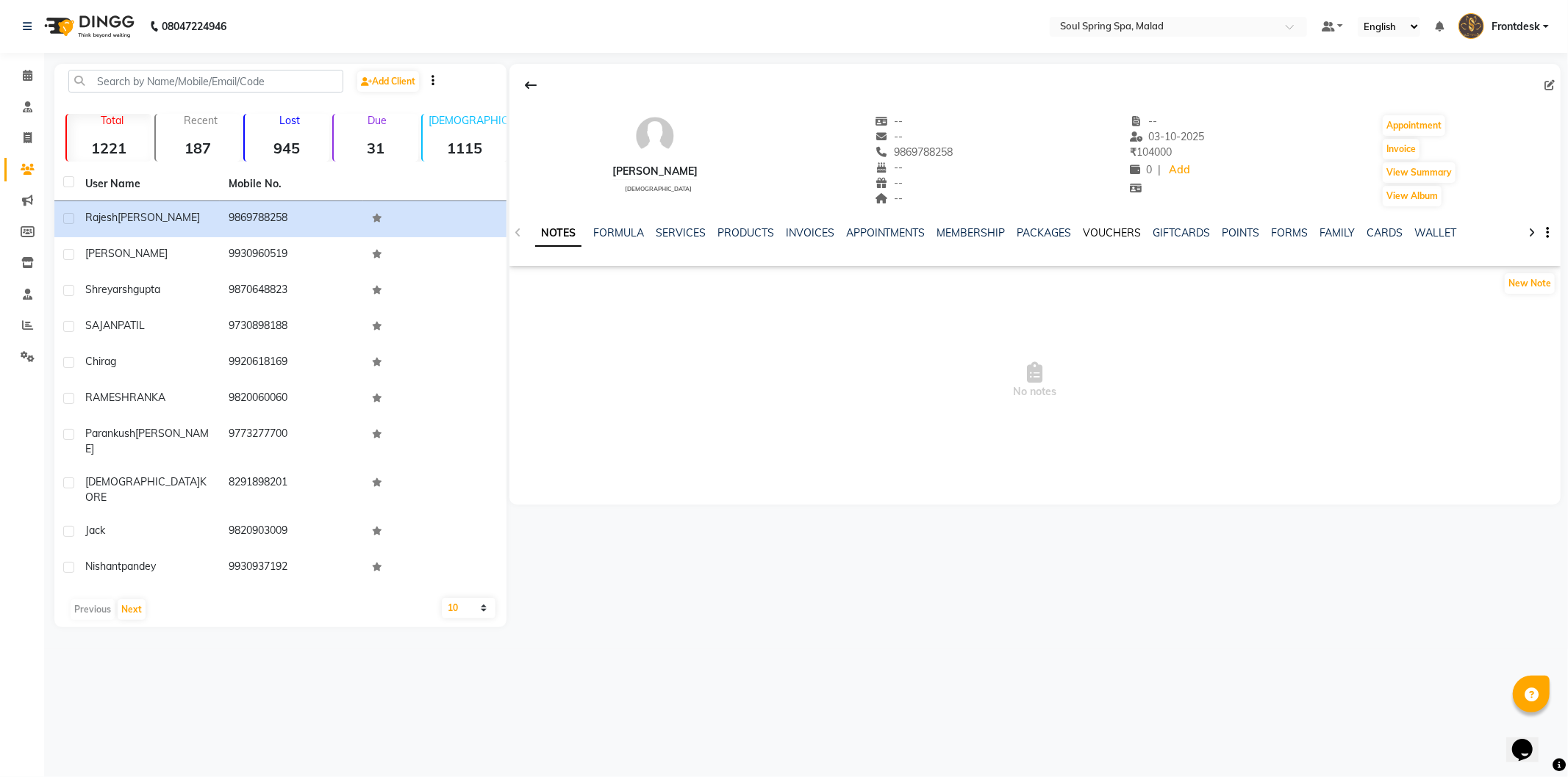
click at [1090, 237] on link "VOUCHERS" at bounding box center [1112, 233] width 58 height 13
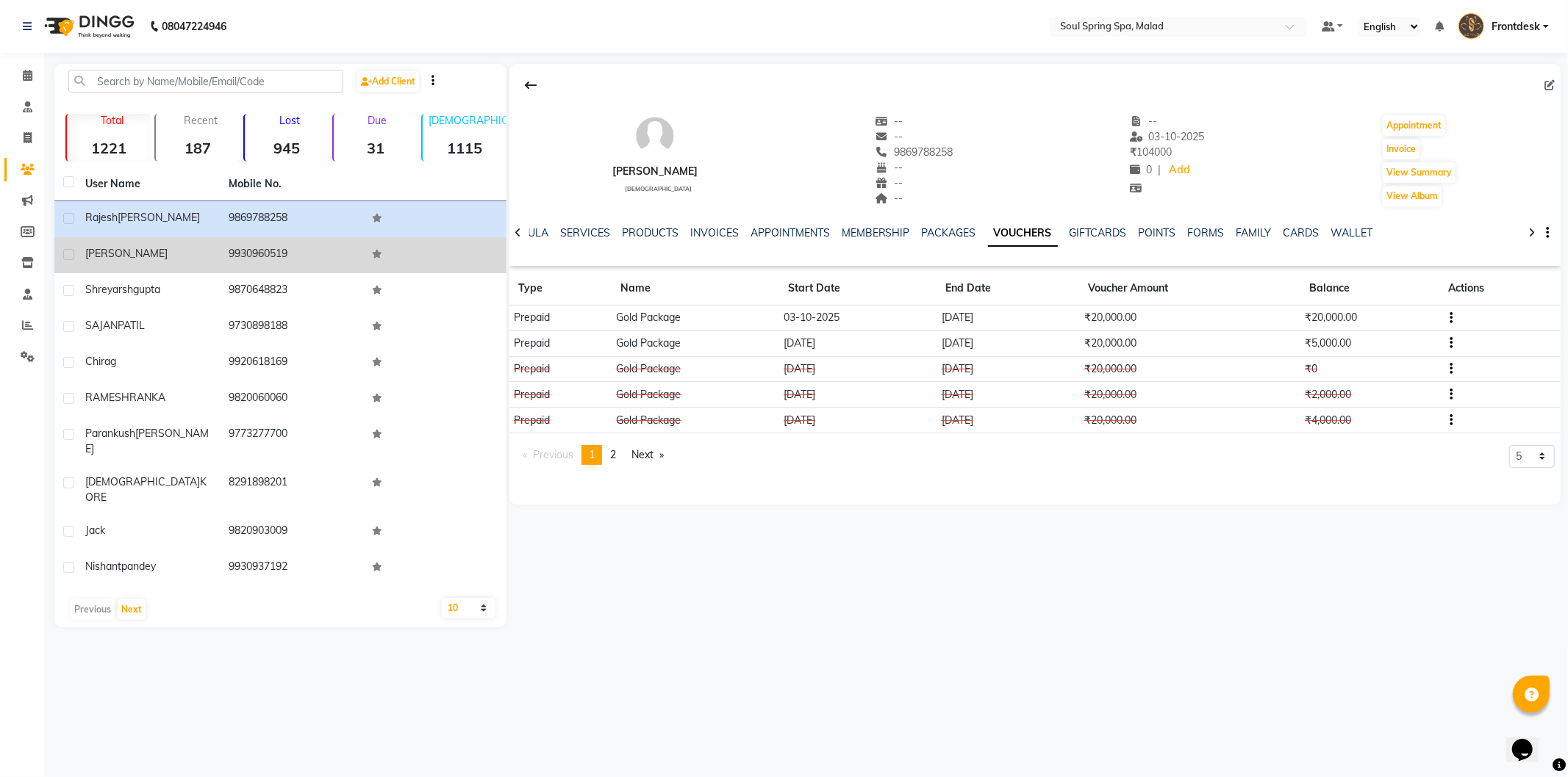
click at [131, 255] on div "[PERSON_NAME]" at bounding box center [148, 254] width 126 height 16
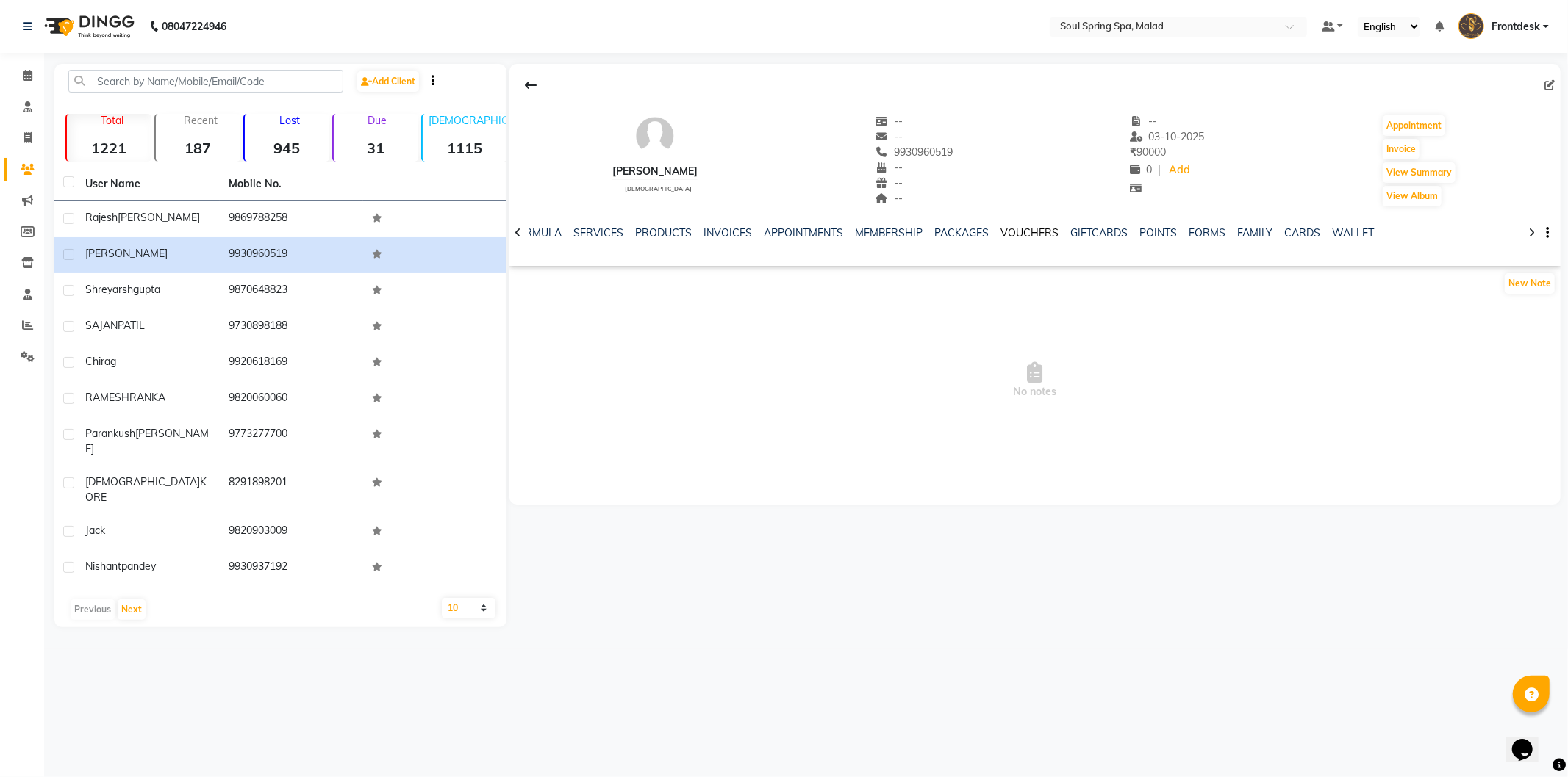
click at [1018, 235] on link "VOUCHERS" at bounding box center [1030, 233] width 58 height 13
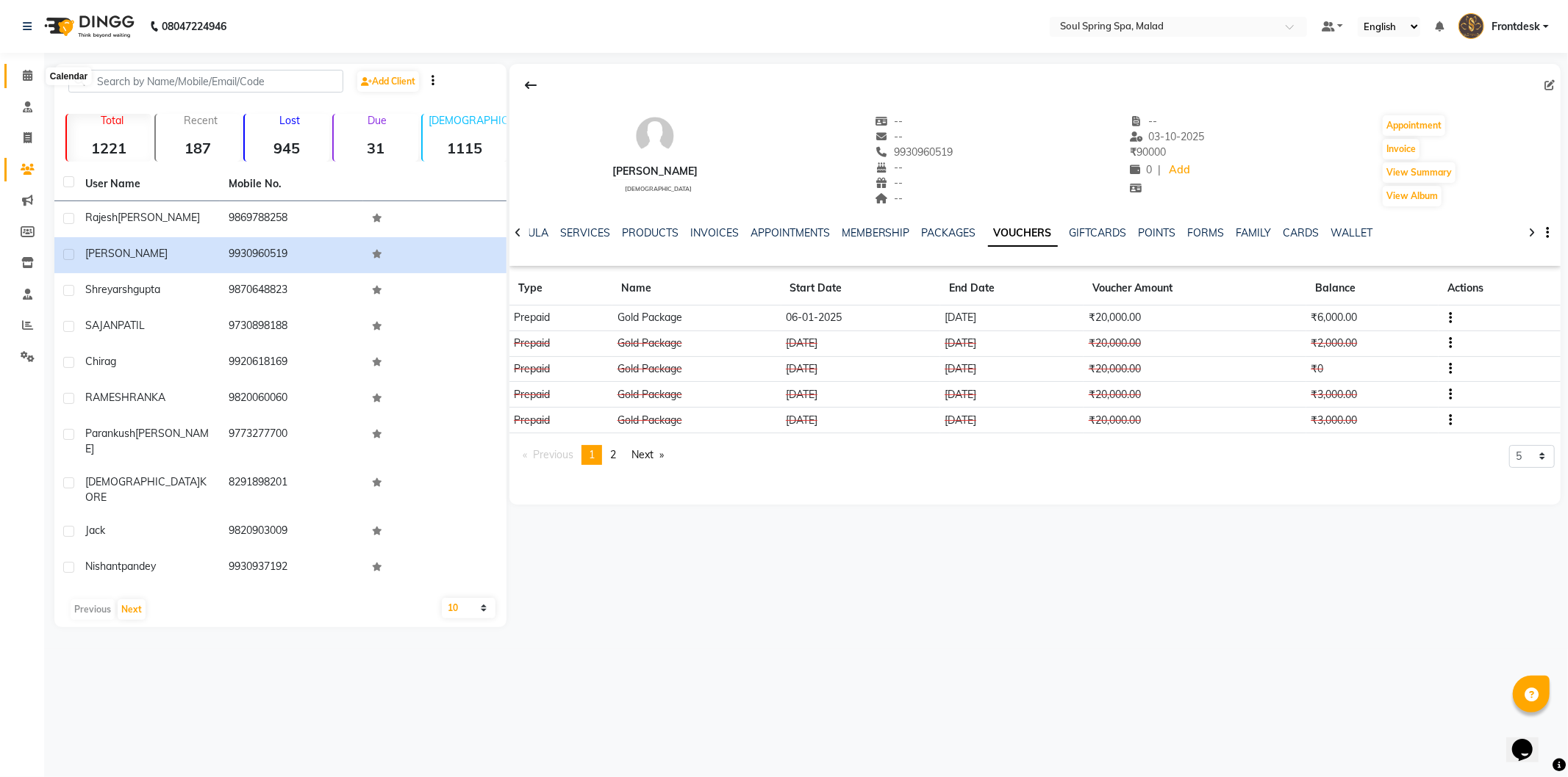
click at [20, 79] on span at bounding box center [28, 76] width 26 height 17
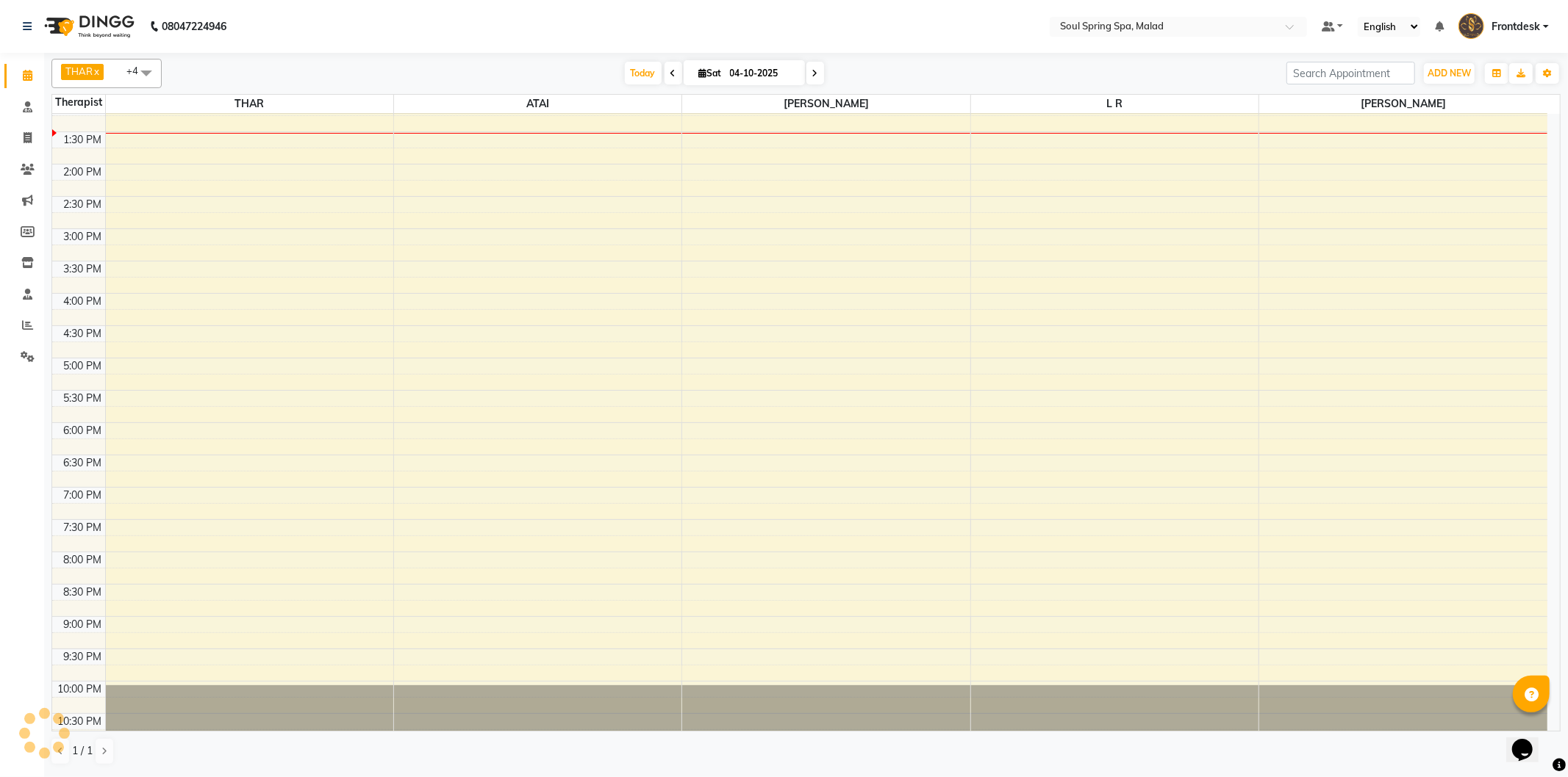
scroll to position [291, 0]
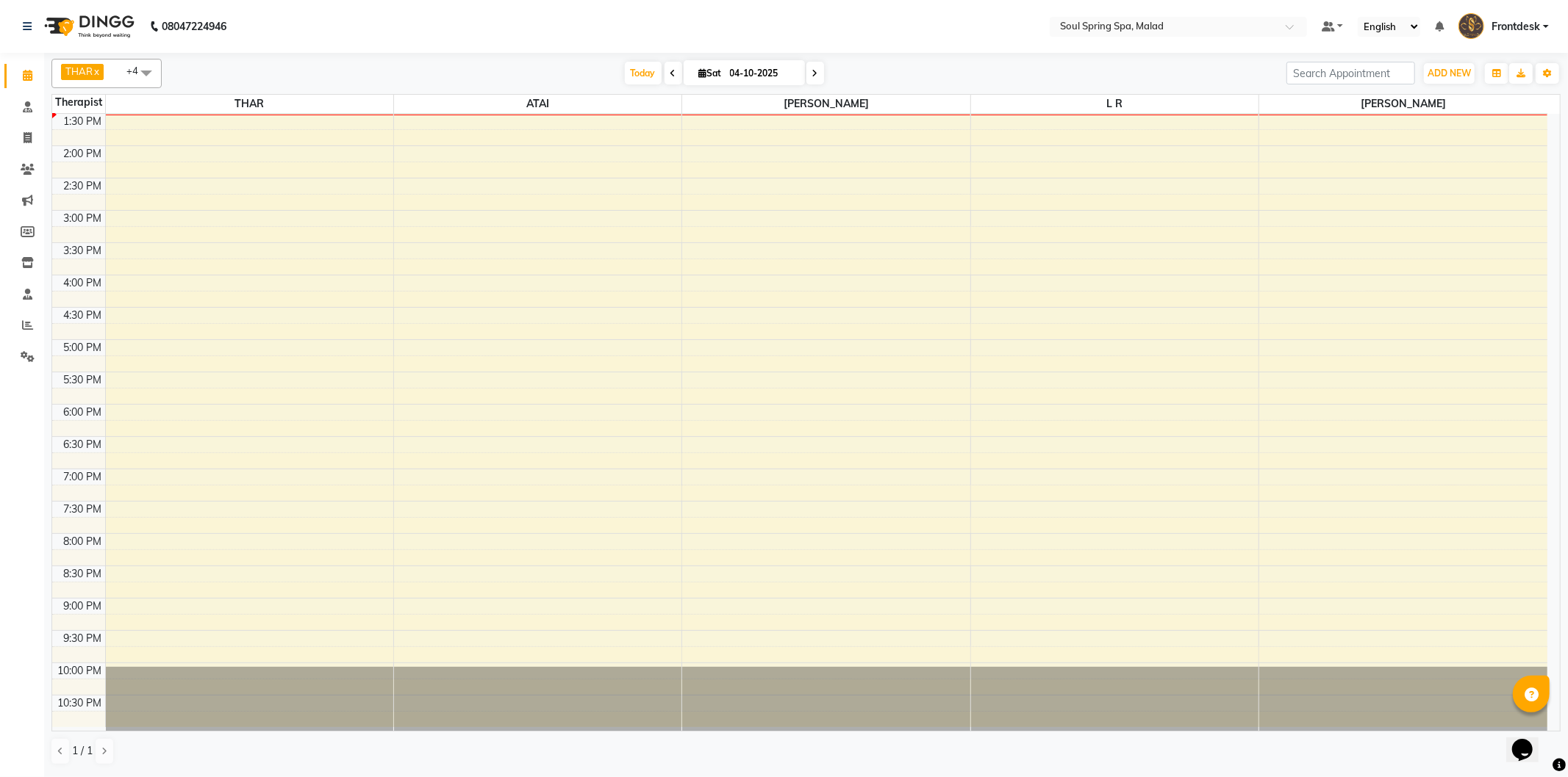
click at [713, 68] on span "Sat" at bounding box center [710, 73] width 30 height 11
select select "10"
select select "2025"
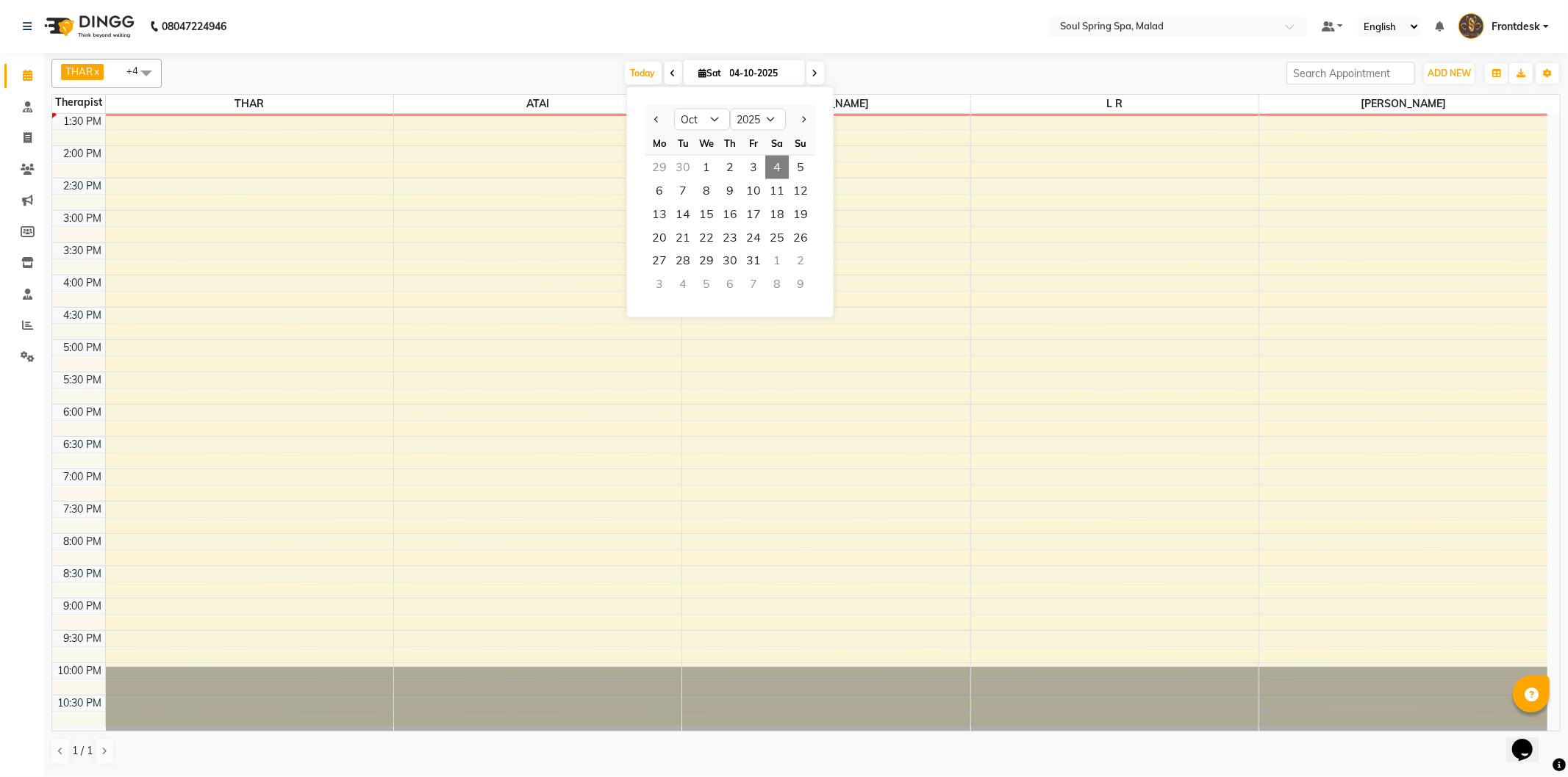
click at [766, 166] on span "4" at bounding box center [777, 167] width 24 height 24
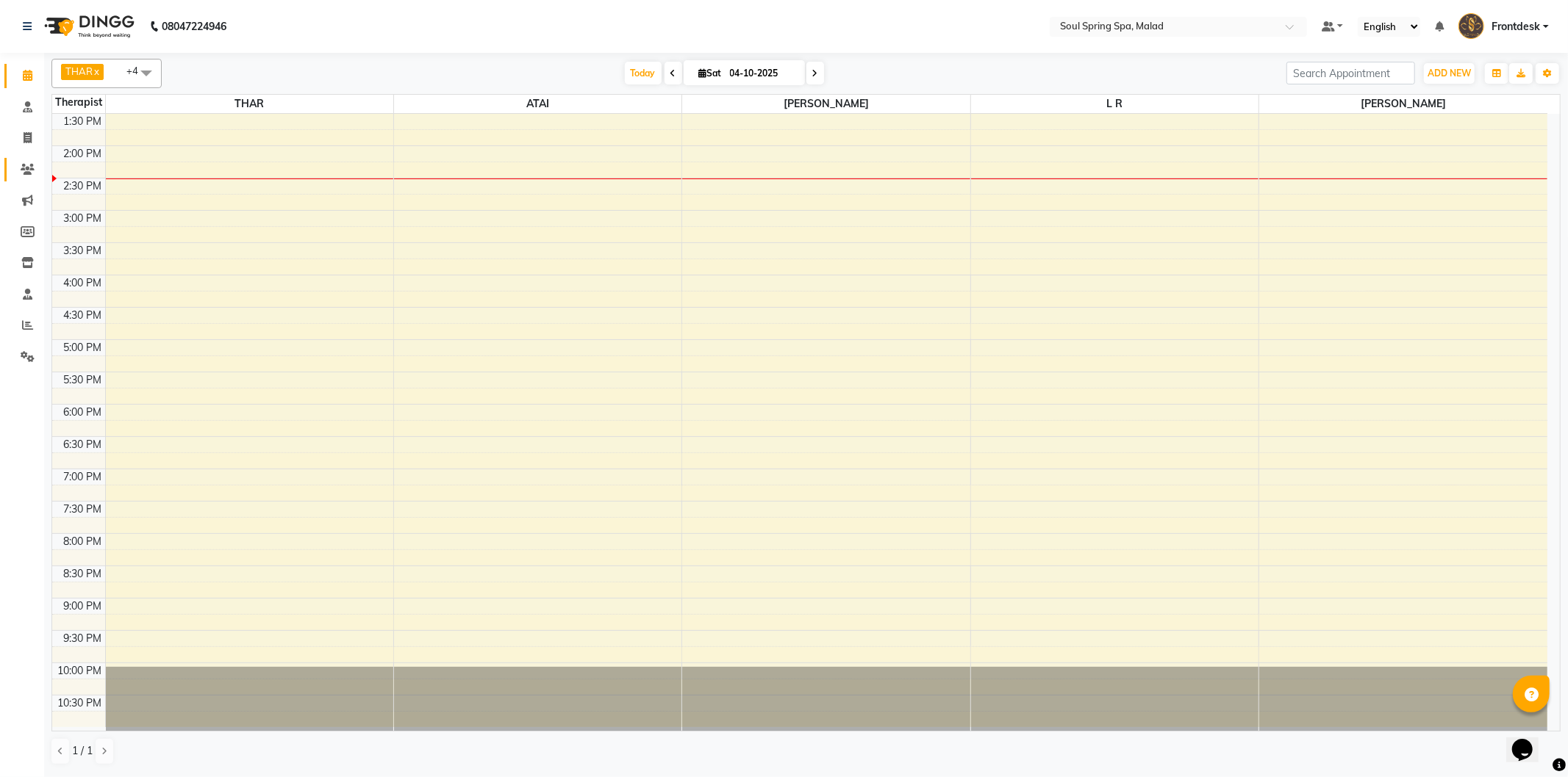
click at [8, 165] on link "Clients" at bounding box center [21, 171] width 35 height 24
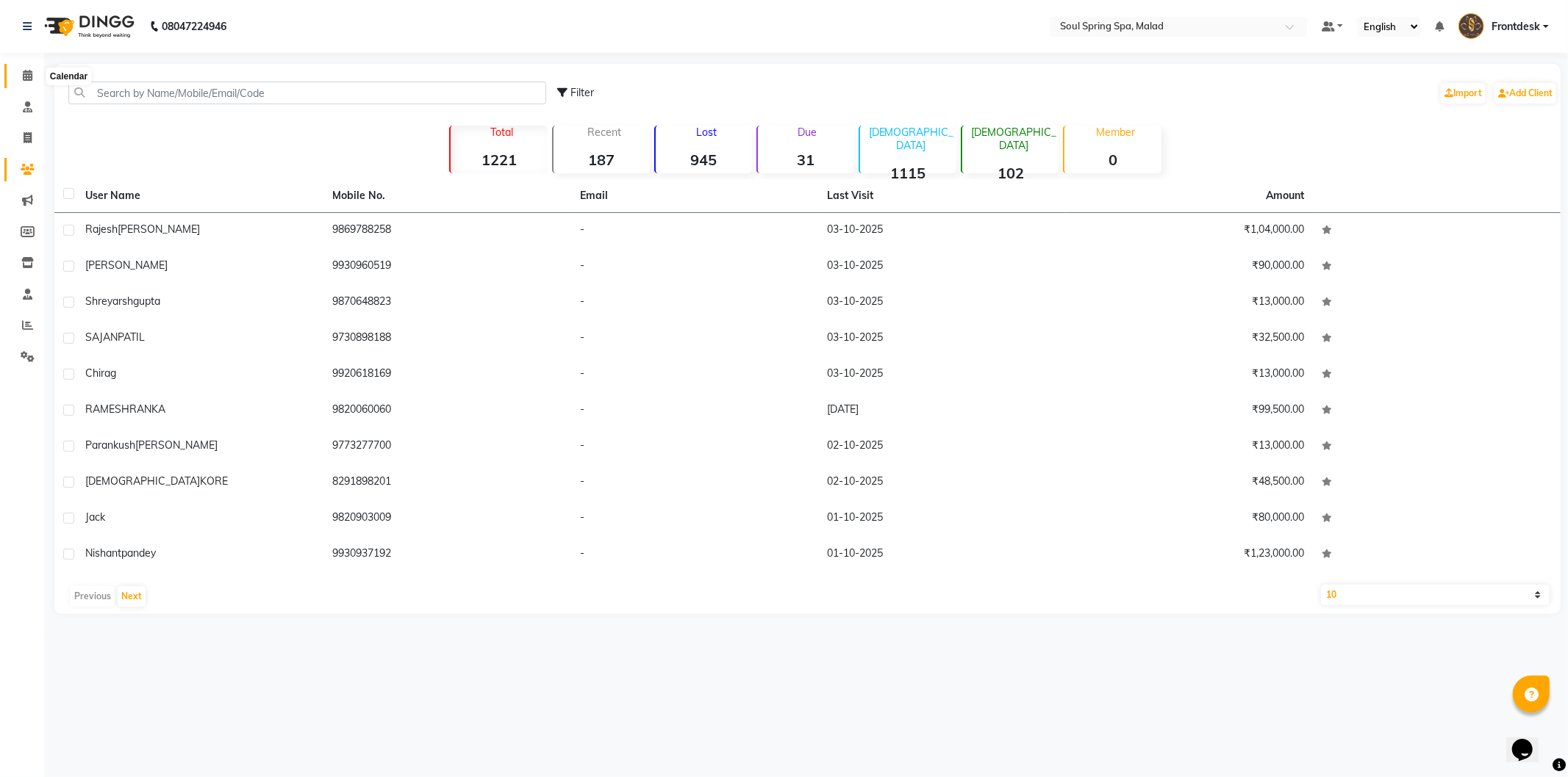
click at [18, 82] on span at bounding box center [28, 76] width 26 height 17
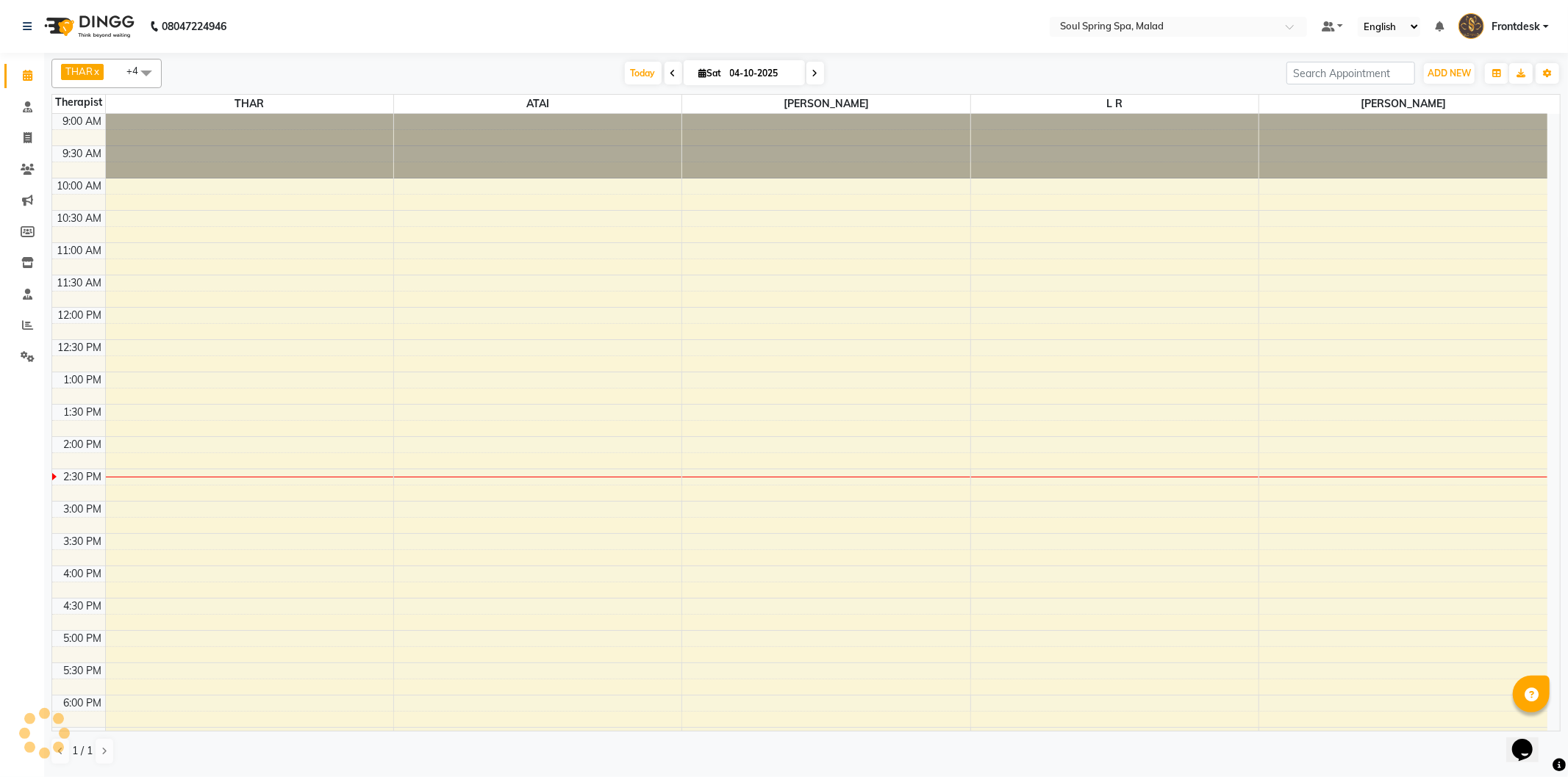
scroll to position [291, 0]
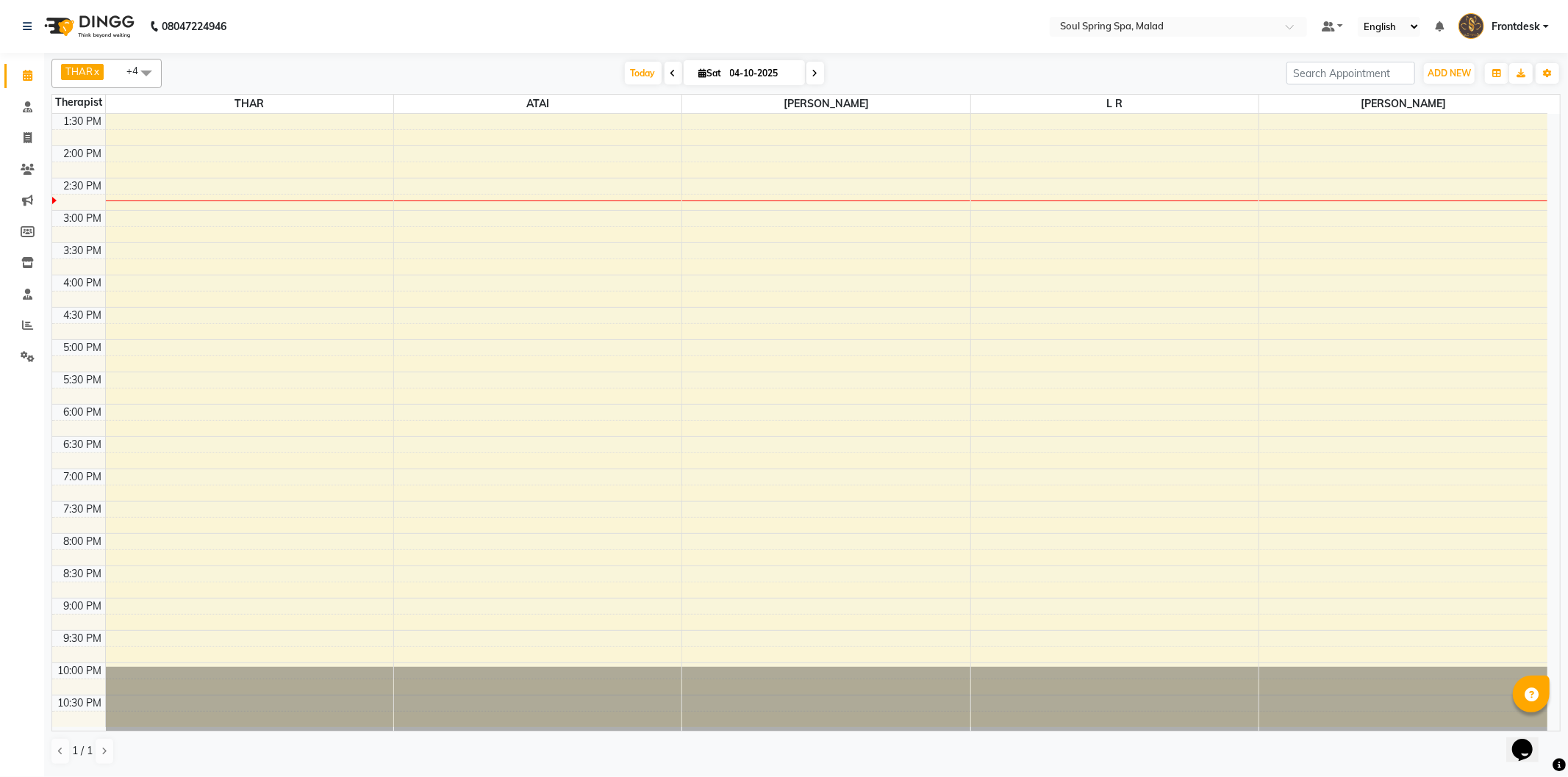
click at [707, 70] on span "Sat" at bounding box center [710, 73] width 30 height 11
select select "10"
select select "2025"
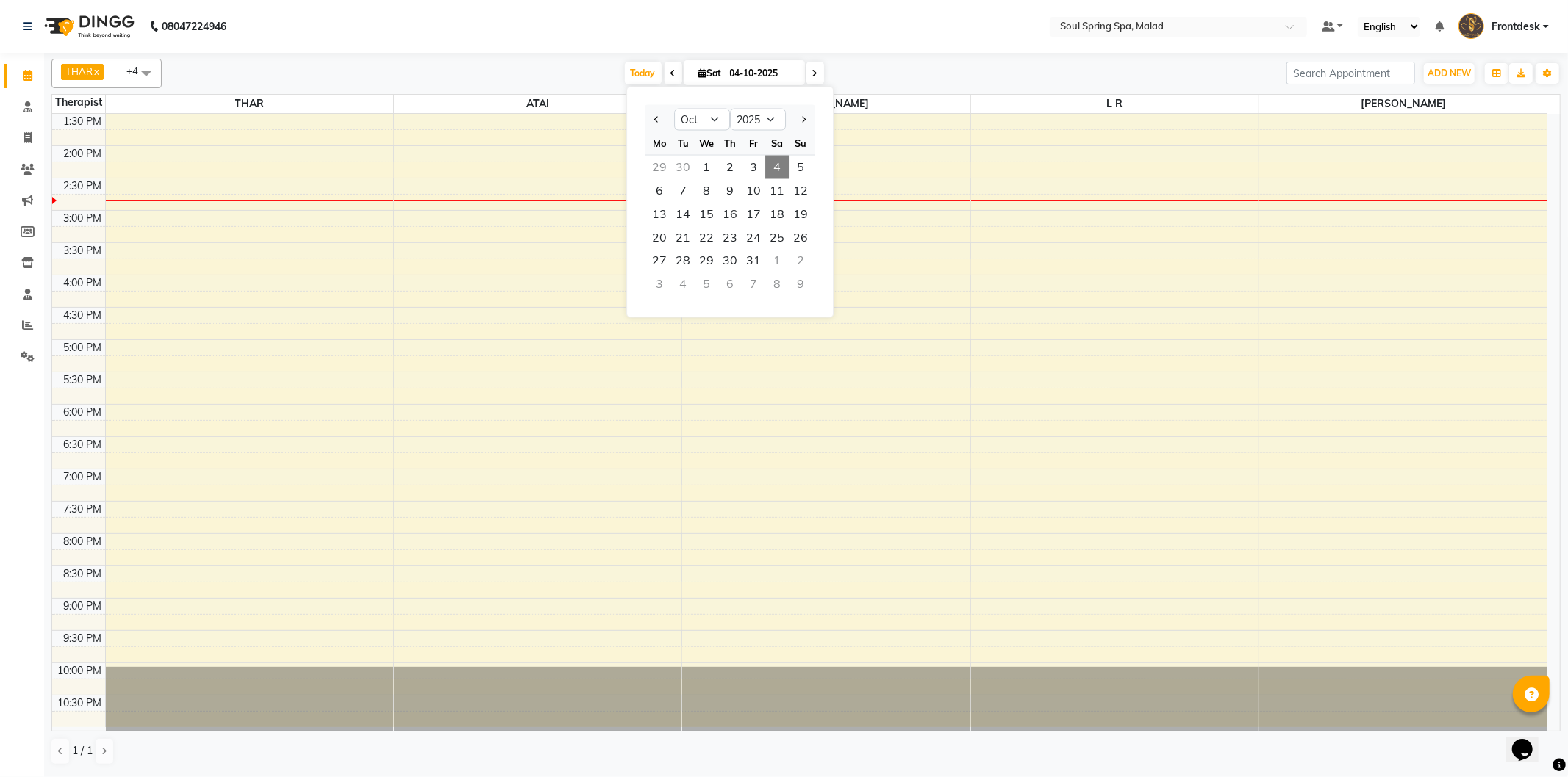
click at [769, 167] on span "4" at bounding box center [777, 167] width 24 height 24
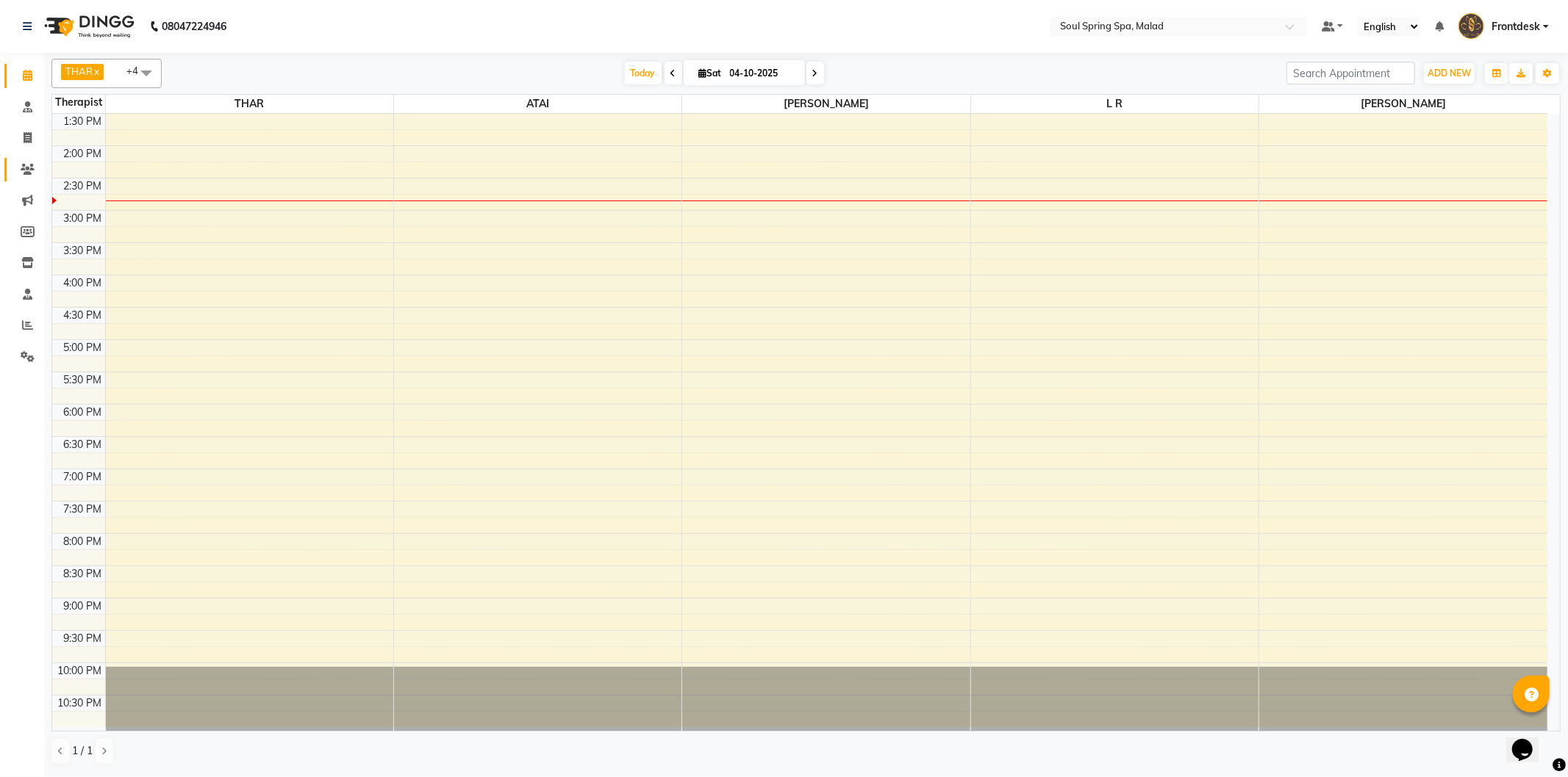
click at [25, 180] on link "Clients" at bounding box center [21, 171] width 35 height 24
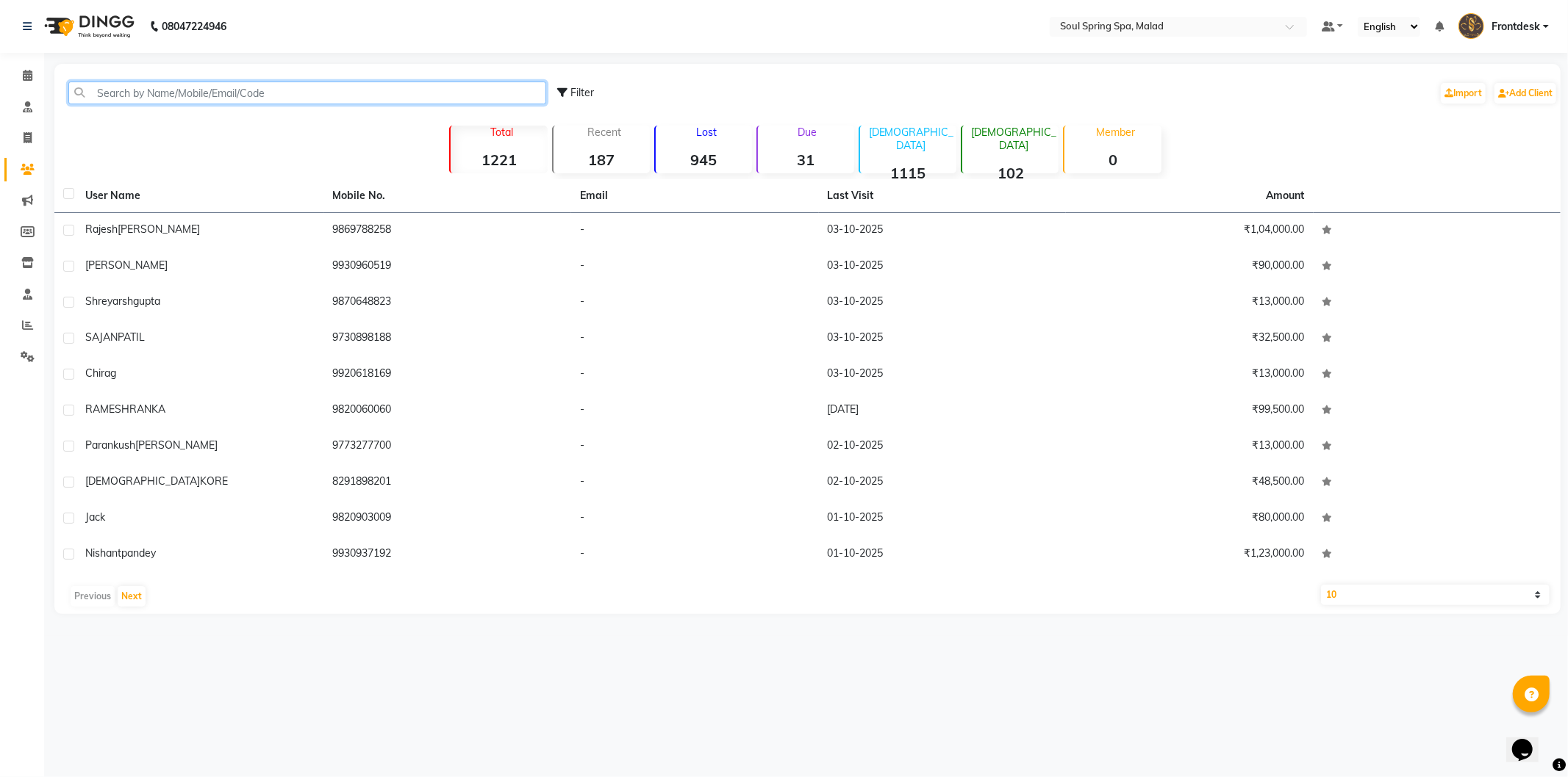
click at [181, 96] on input "text" at bounding box center [307, 93] width 478 height 23
click at [491, 91] on input "text" at bounding box center [307, 93] width 478 height 23
click at [510, 91] on input "text" at bounding box center [307, 93] width 478 height 23
click at [510, 92] on input "text" at bounding box center [307, 93] width 478 height 23
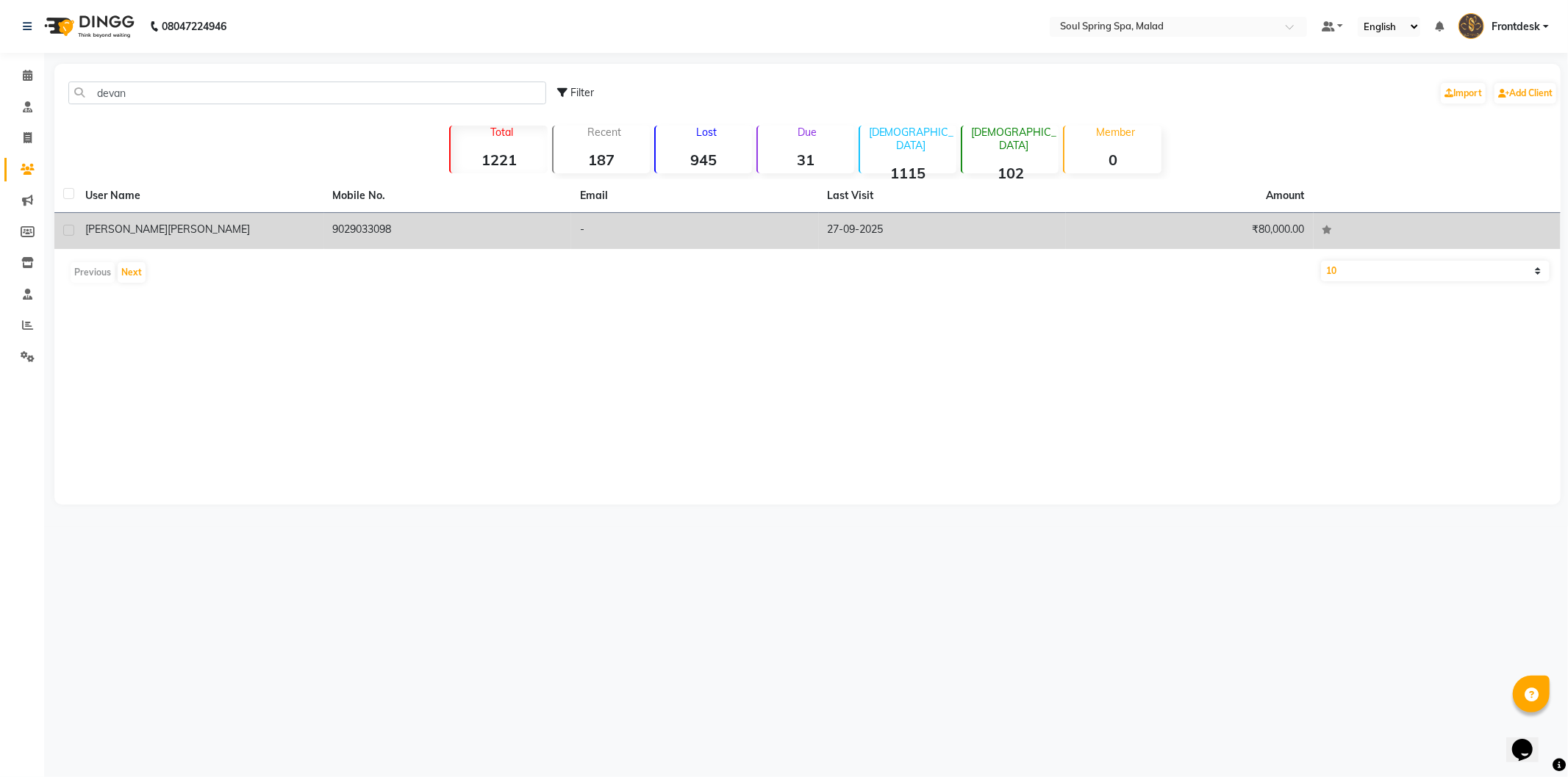
click at [974, 224] on td "27-09-2025" at bounding box center [942, 231] width 247 height 36
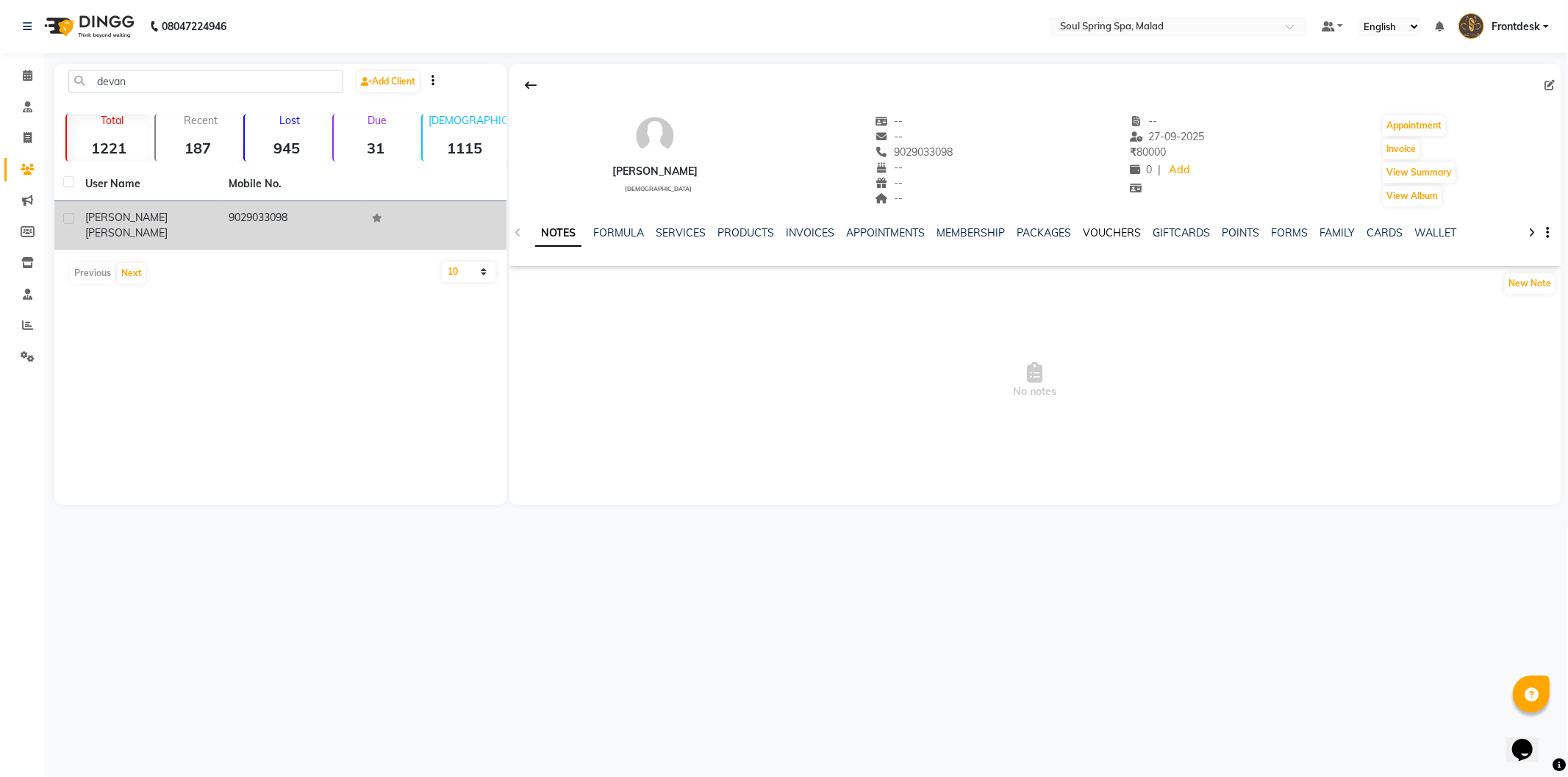
click at [1102, 233] on link "VOUCHERS" at bounding box center [1112, 233] width 58 height 13
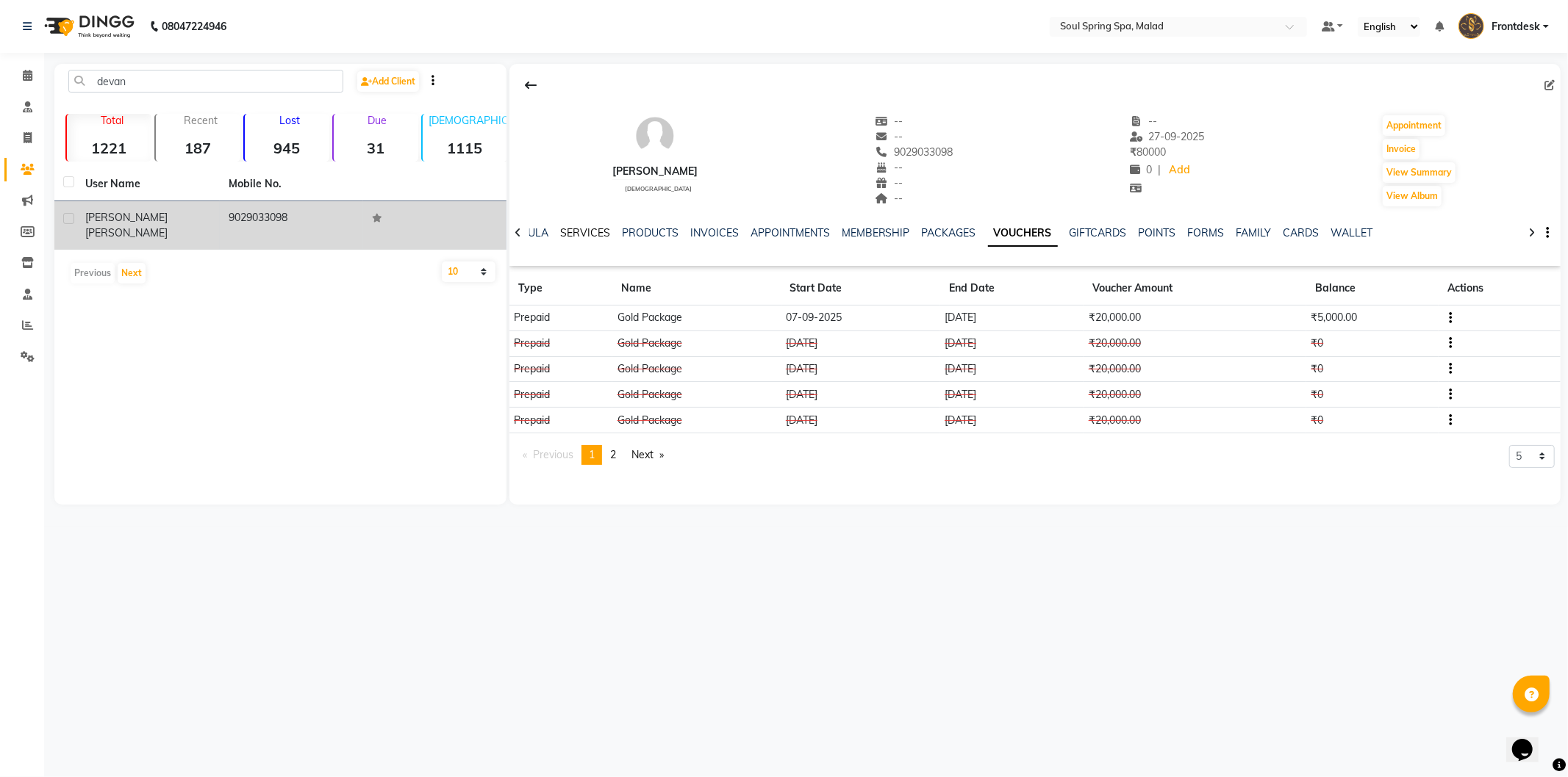
click at [604, 232] on link "SERVICES" at bounding box center [585, 233] width 50 height 13
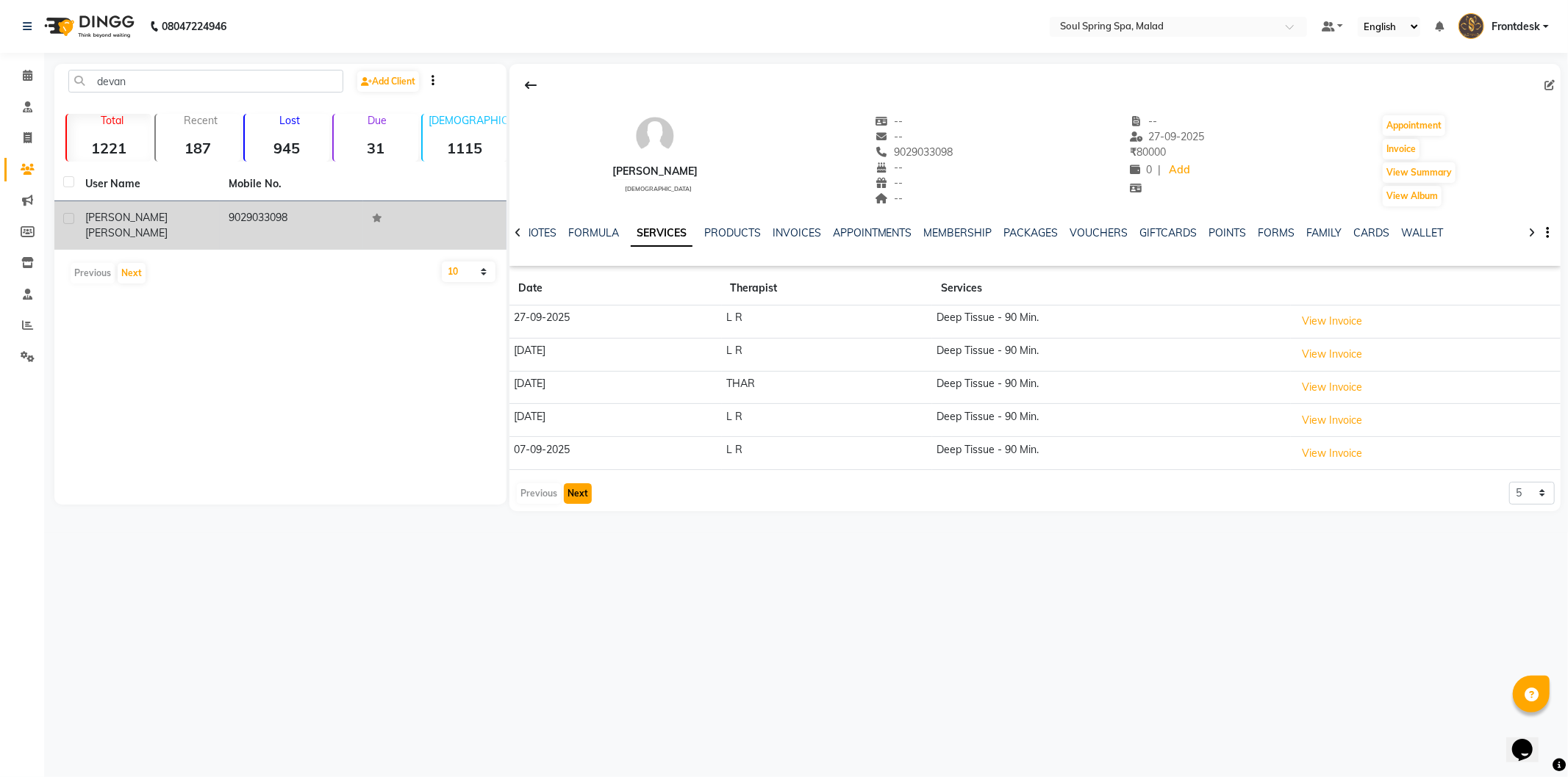
click at [576, 491] on button "Next" at bounding box center [577, 493] width 28 height 20
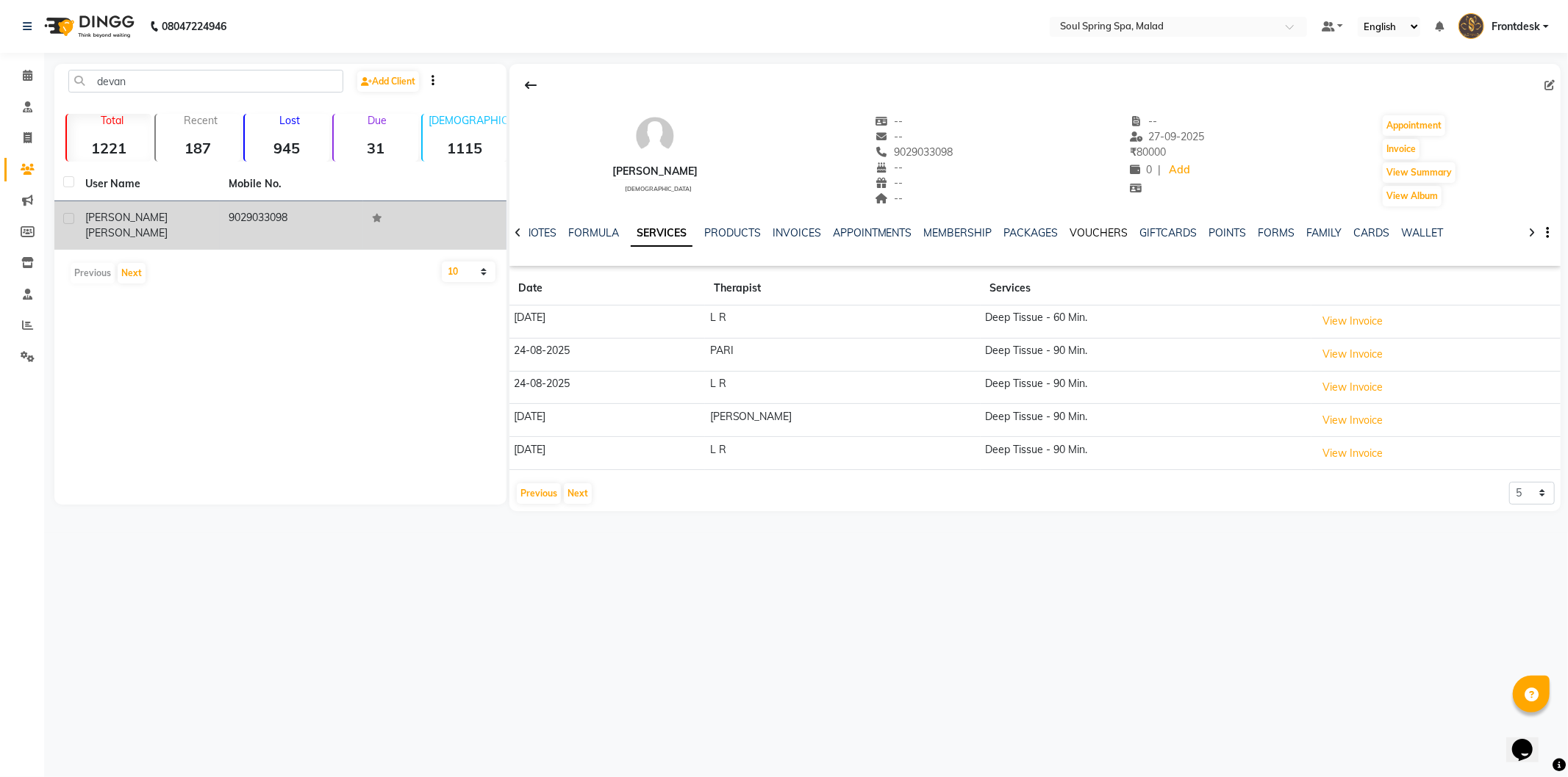
click at [1085, 232] on link "VOUCHERS" at bounding box center [1099, 233] width 58 height 13
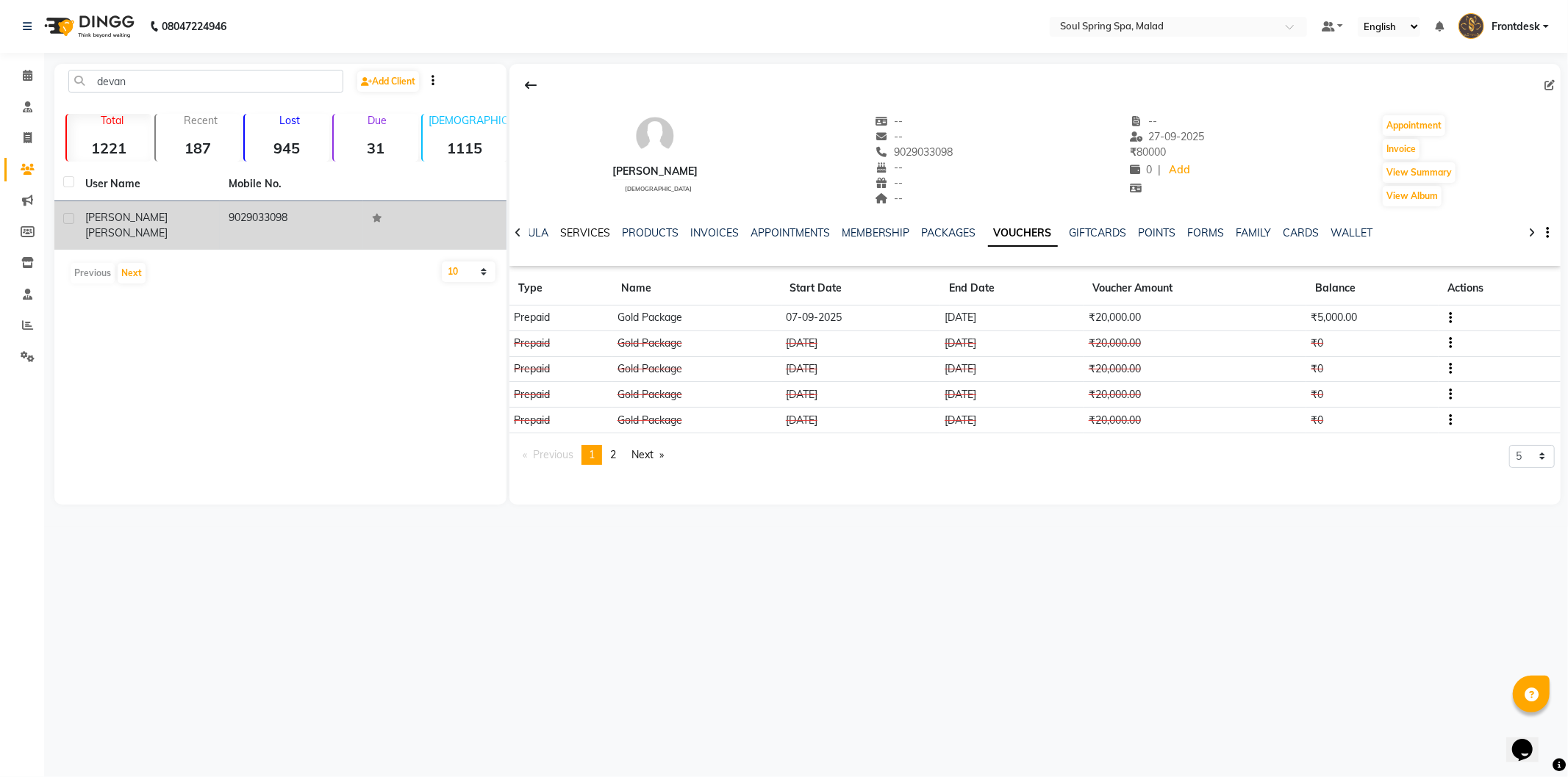
click at [562, 238] on link "SERVICES" at bounding box center [585, 233] width 50 height 13
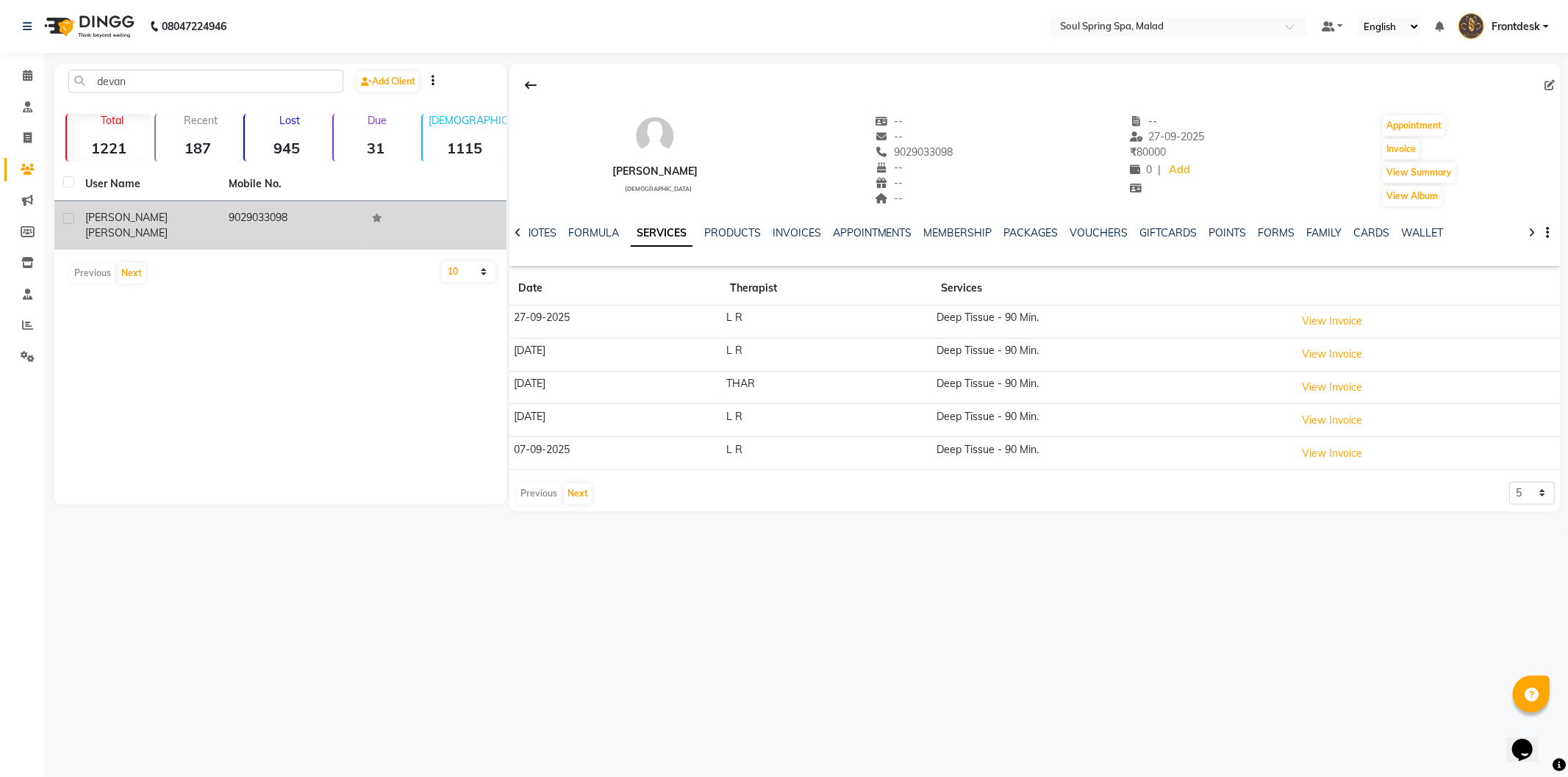
click at [630, 220] on link "SERVICES" at bounding box center [662, 233] width 62 height 26
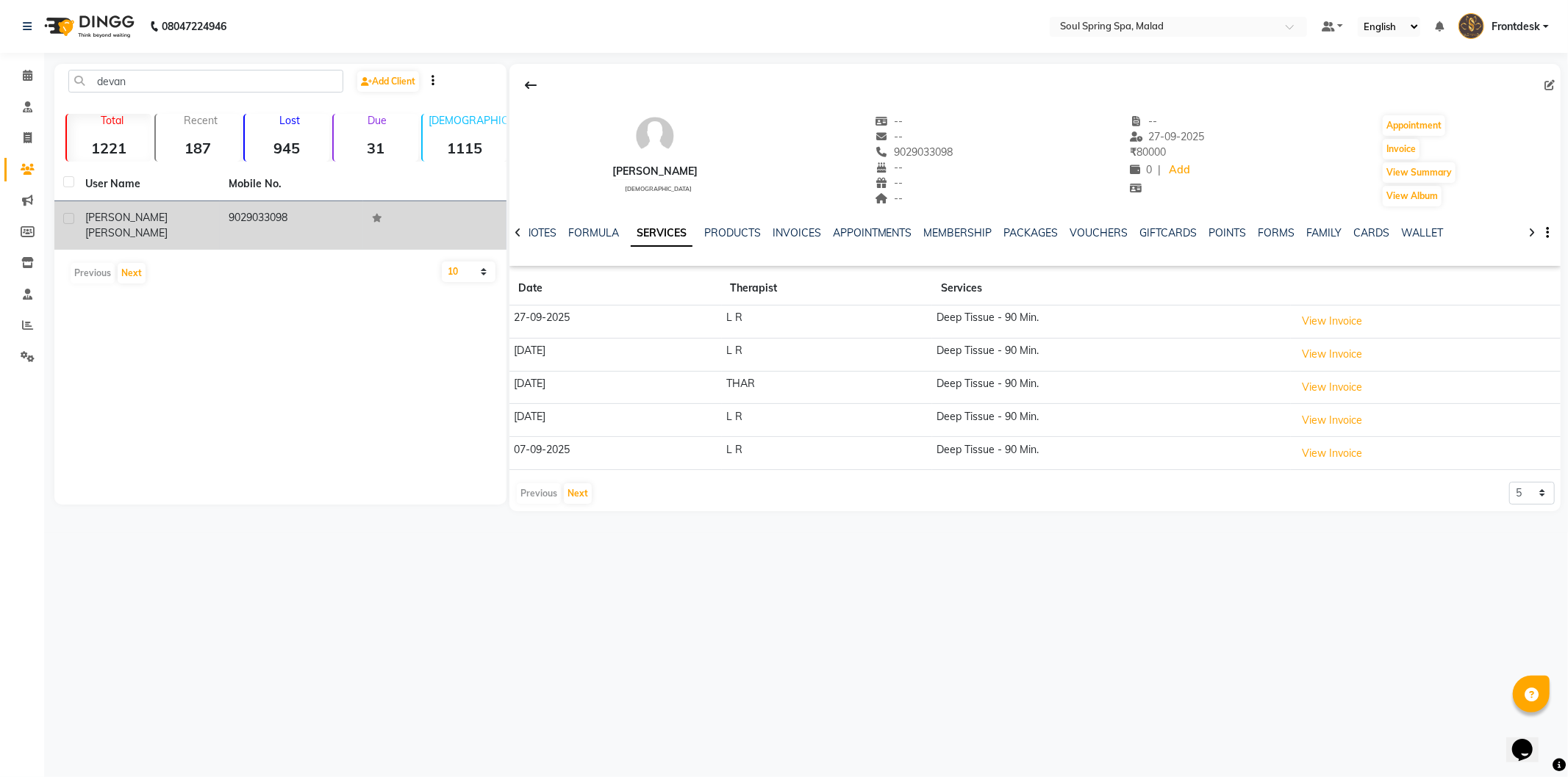
click at [630, 220] on link "SERVICES" at bounding box center [662, 233] width 62 height 26
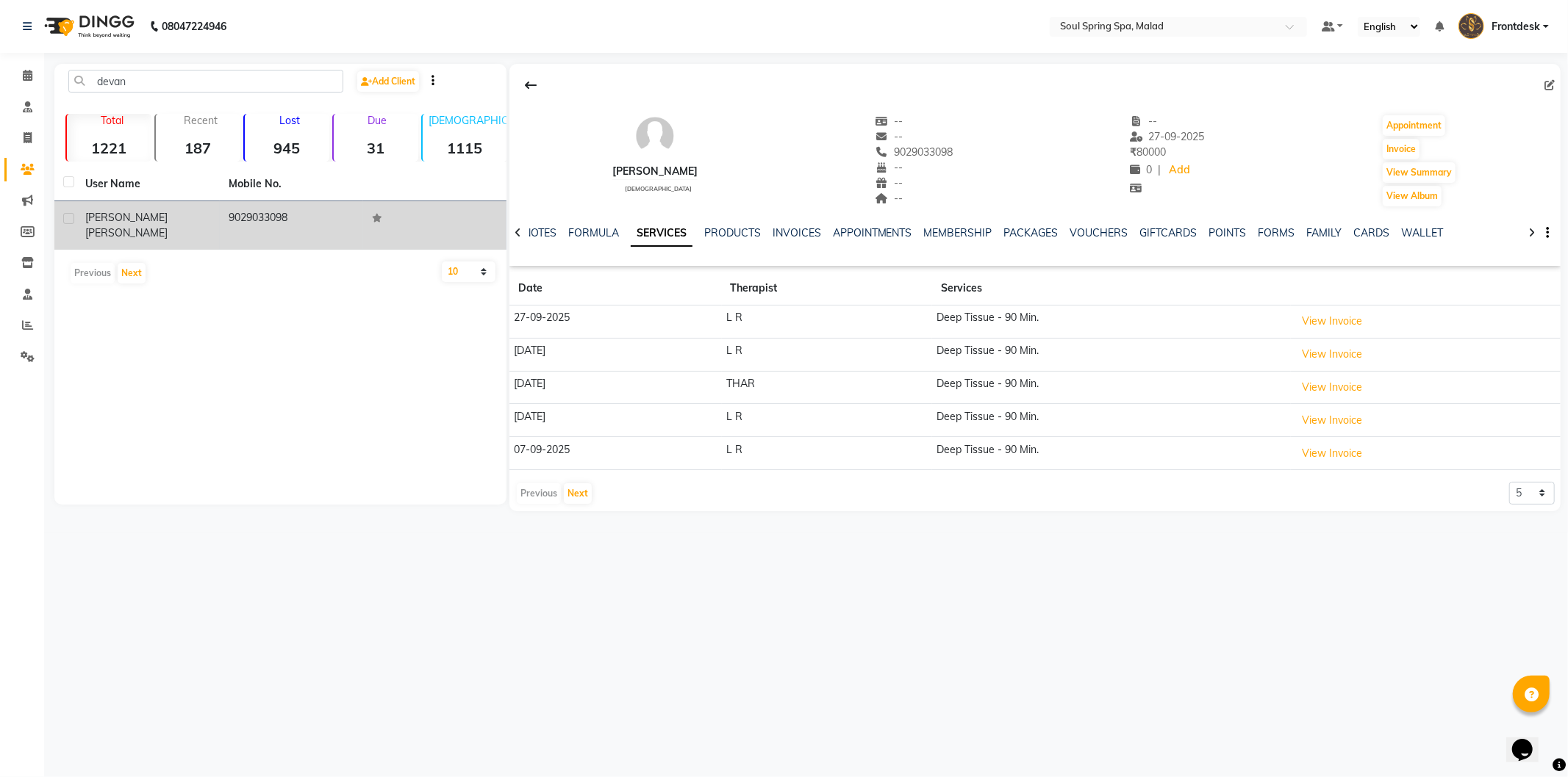
click at [630, 220] on link "SERVICES" at bounding box center [662, 233] width 62 height 26
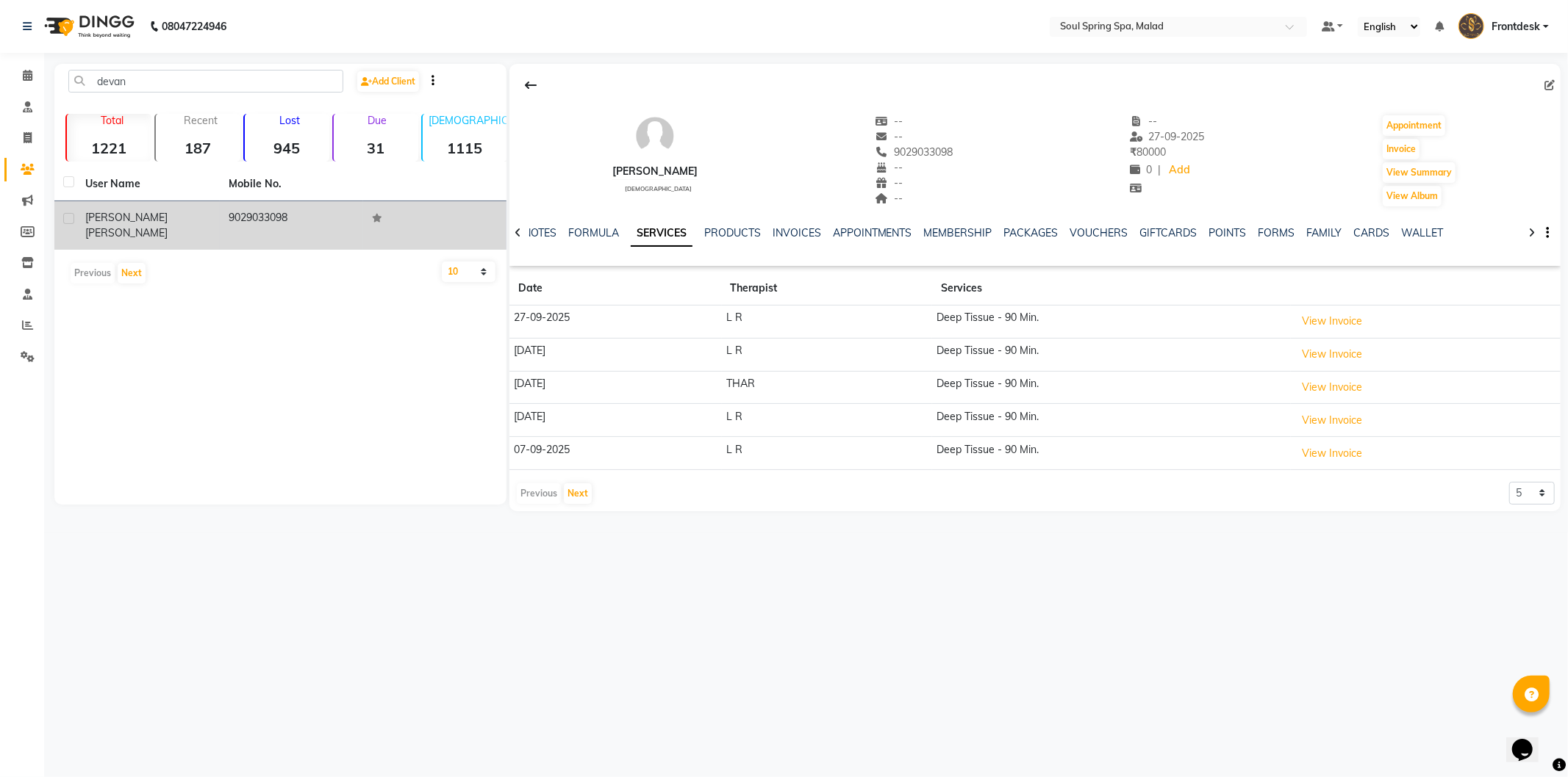
click at [630, 220] on link "SERVICES" at bounding box center [662, 233] width 62 height 26
drag, startPoint x: 259, startPoint y: 85, endPoint x: 252, endPoint y: 63, distance: 23.1
click at [258, 85] on input "devan" at bounding box center [206, 82] width 275 height 23
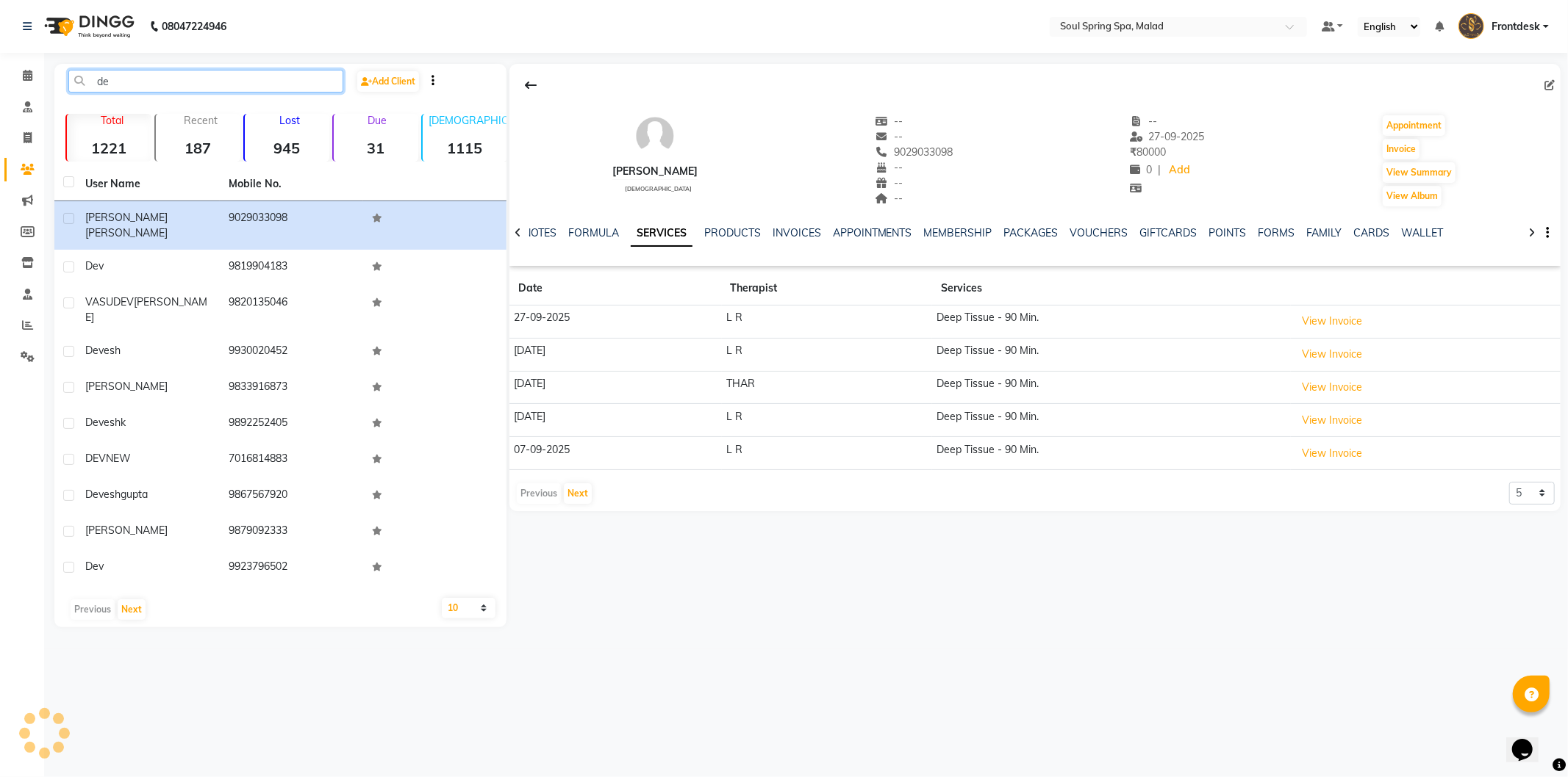
type input "d"
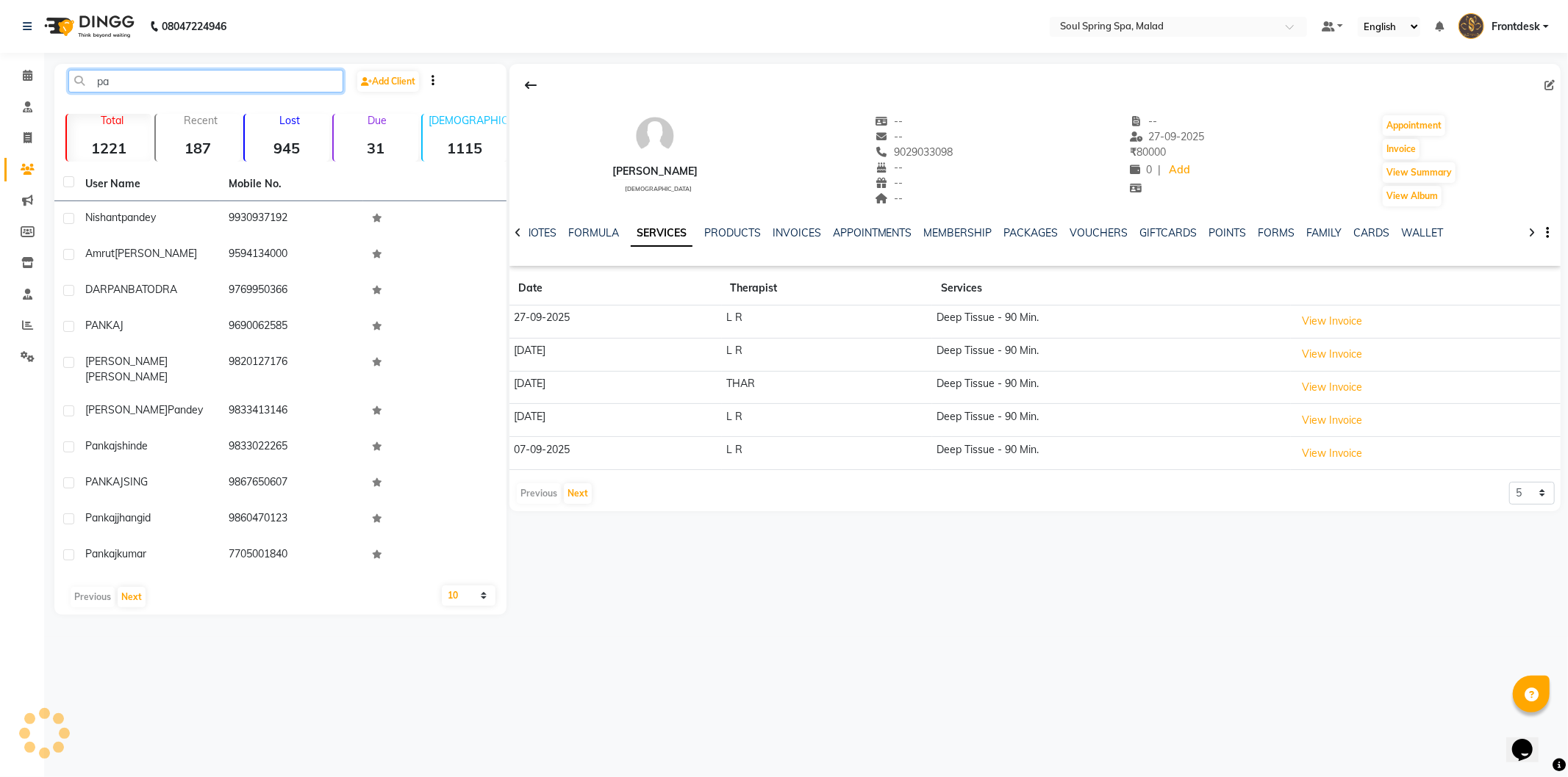
type input "p"
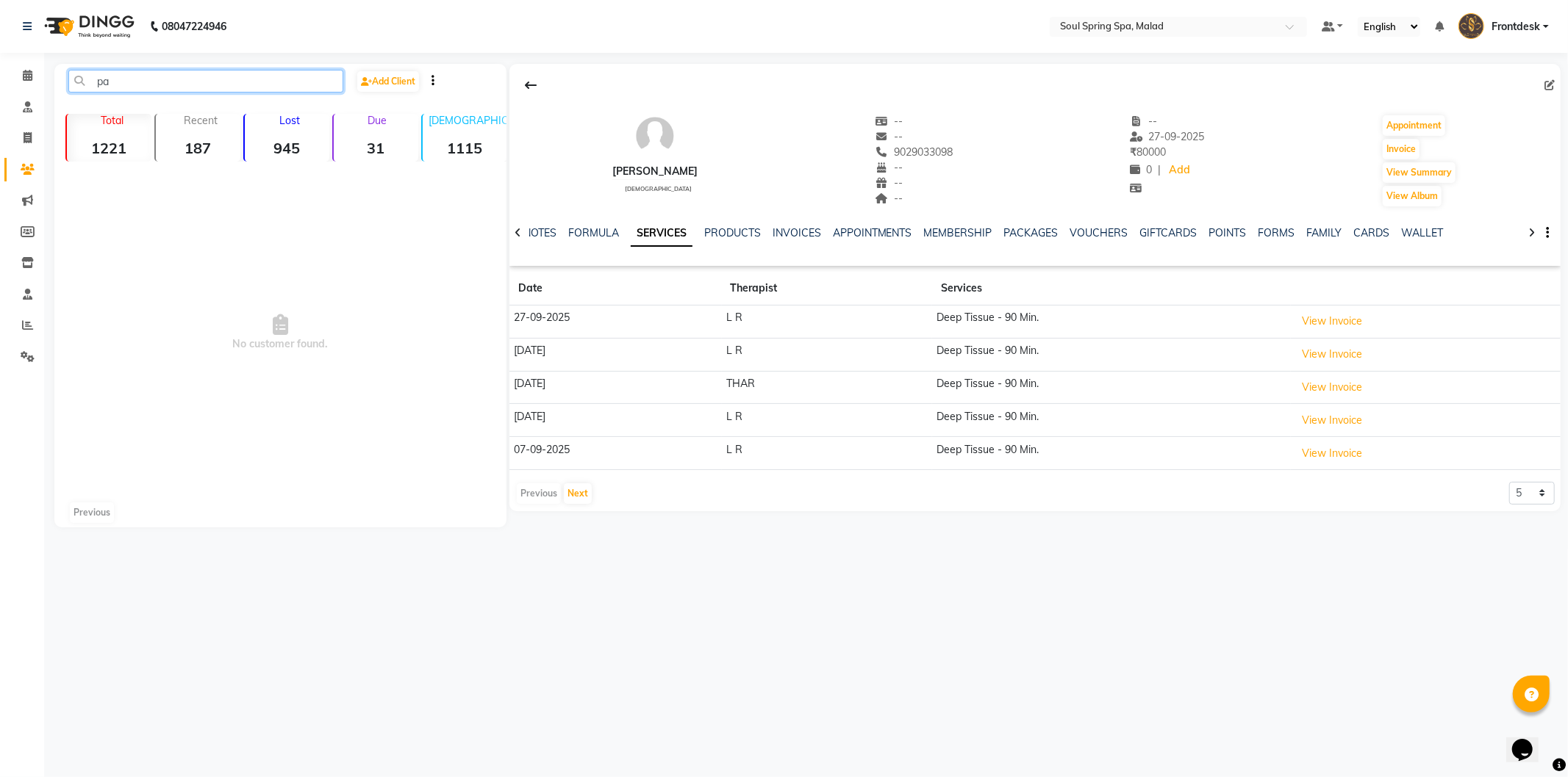
type input "p"
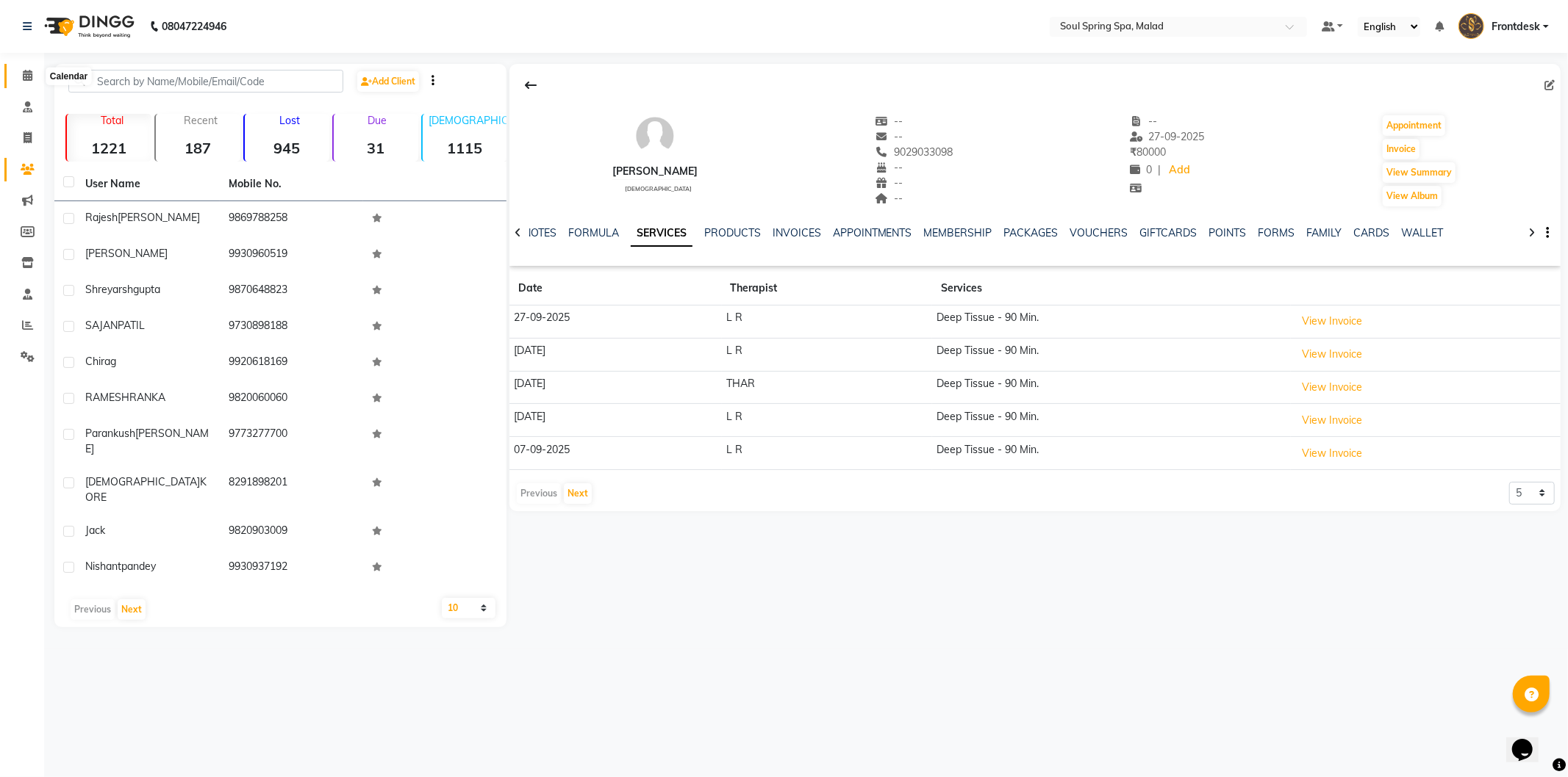
click at [25, 74] on icon at bounding box center [28, 76] width 10 height 11
